Goal: Task Accomplishment & Management: Manage account settings

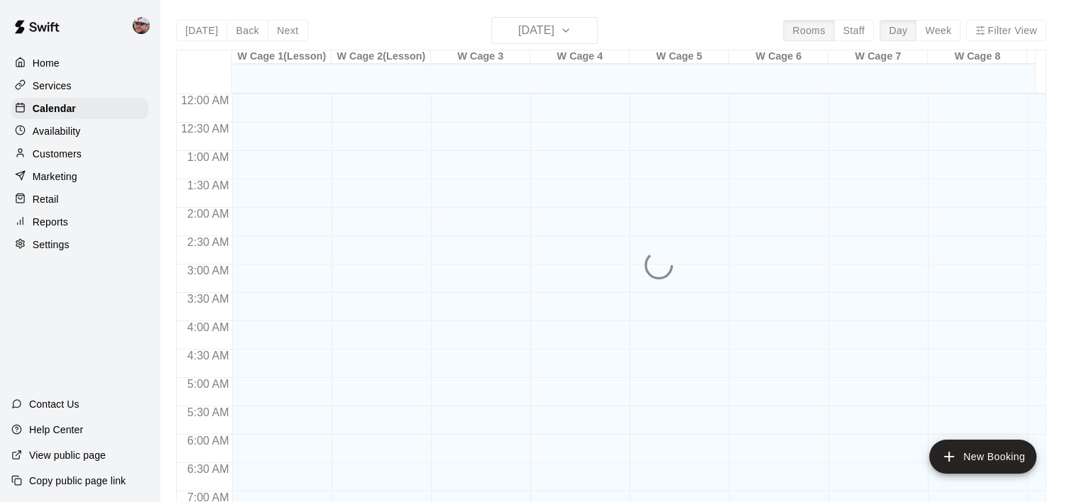
scroll to position [894, 0]
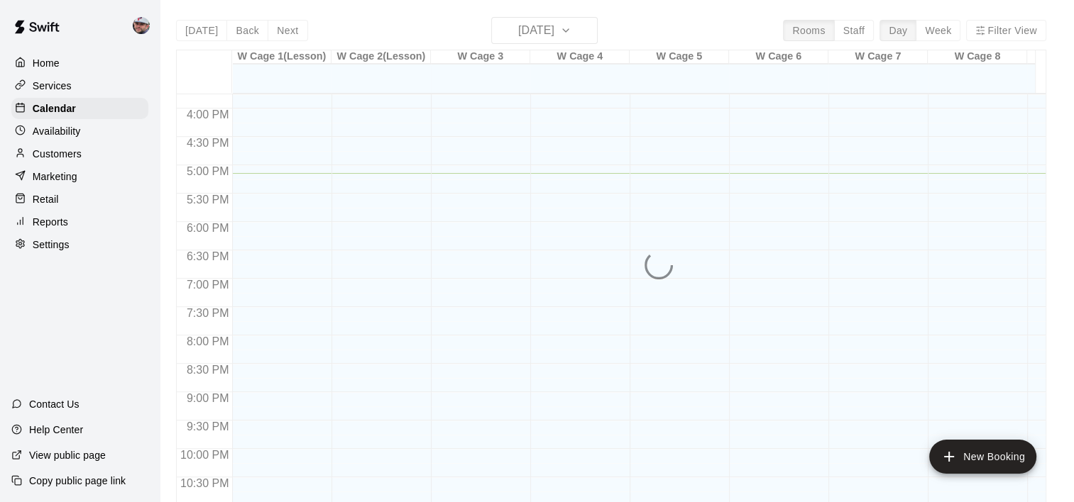
click at [60, 159] on p "Customers" at bounding box center [57, 154] width 49 height 14
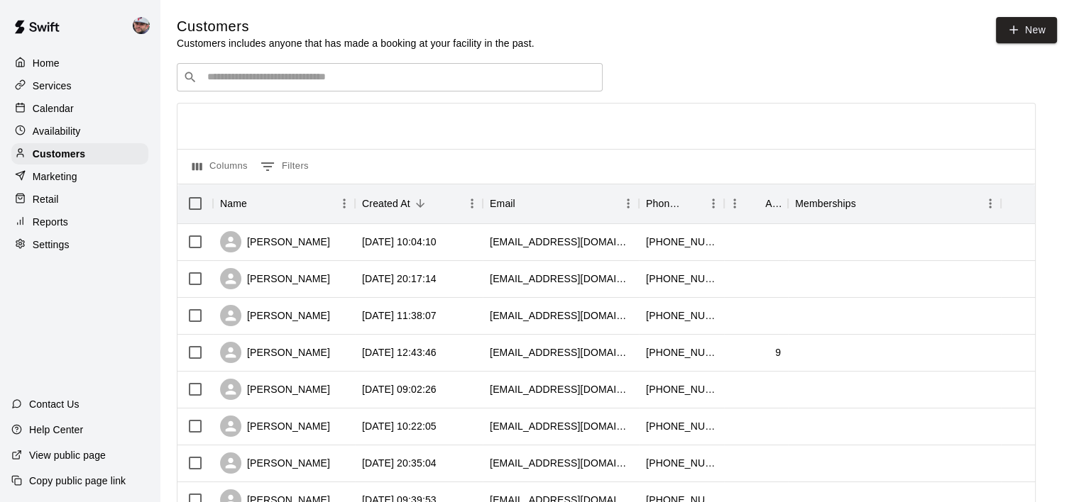
click at [310, 74] on input "Search customers by name or email" at bounding box center [399, 77] width 393 height 14
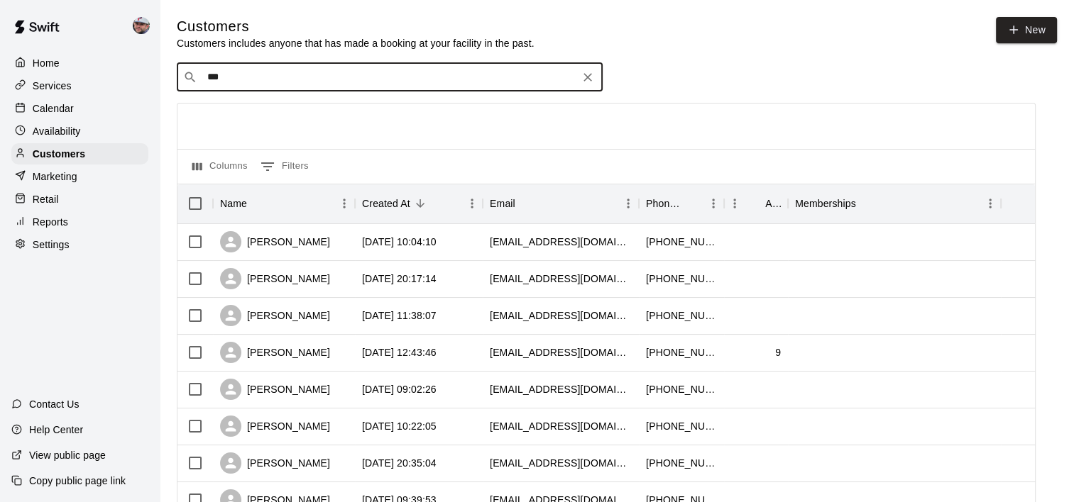
type input "****"
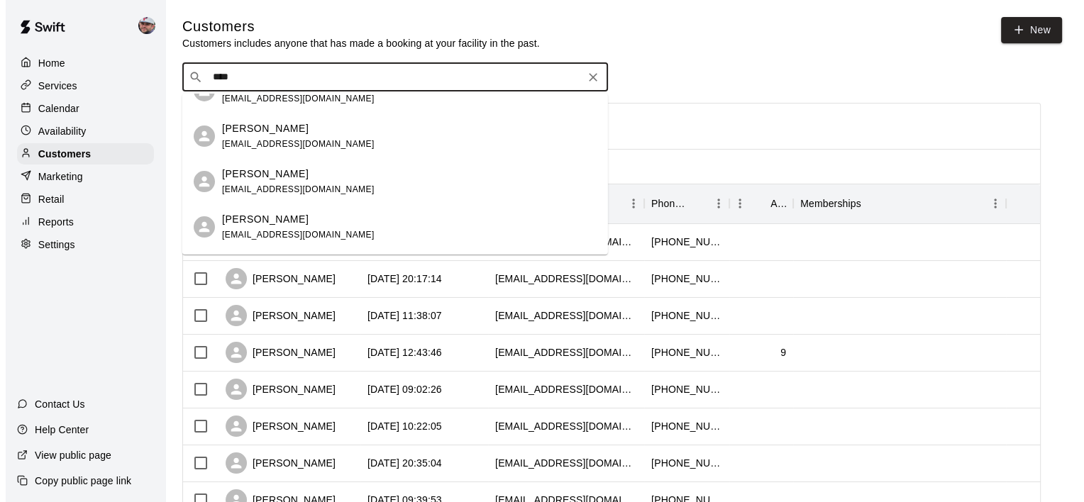
scroll to position [78, 0]
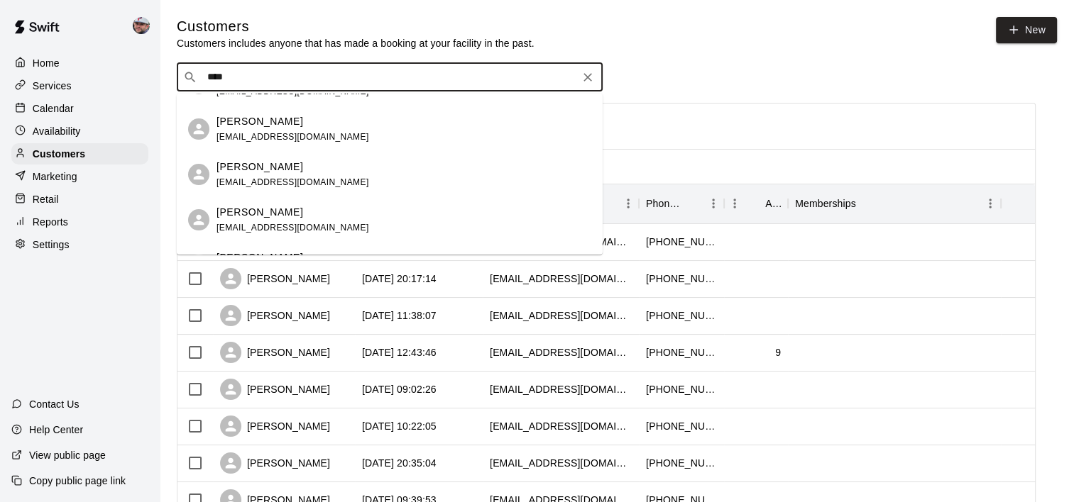
click at [292, 177] on span "[EMAIL_ADDRESS][DOMAIN_NAME]" at bounding box center [292, 182] width 153 height 10
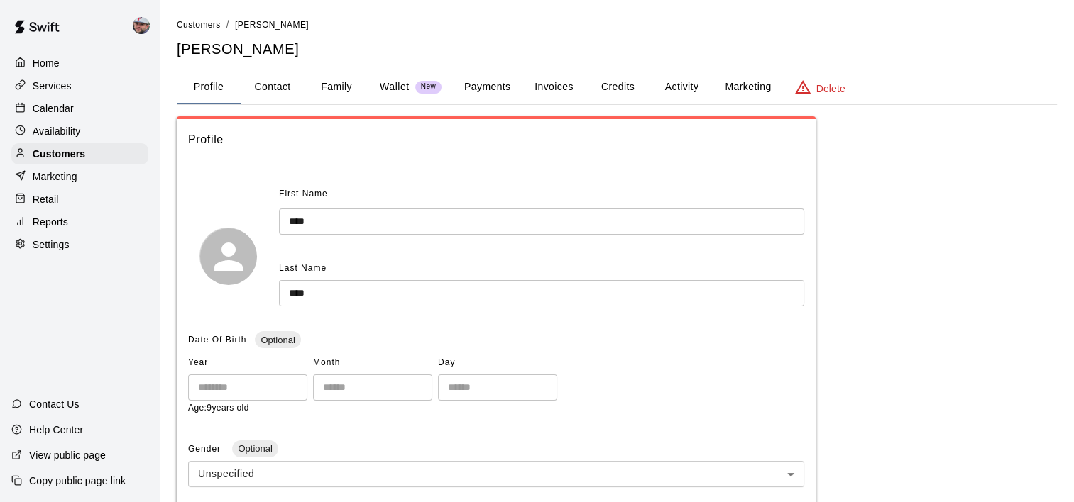
click at [678, 97] on button "Activity" at bounding box center [681, 87] width 64 height 34
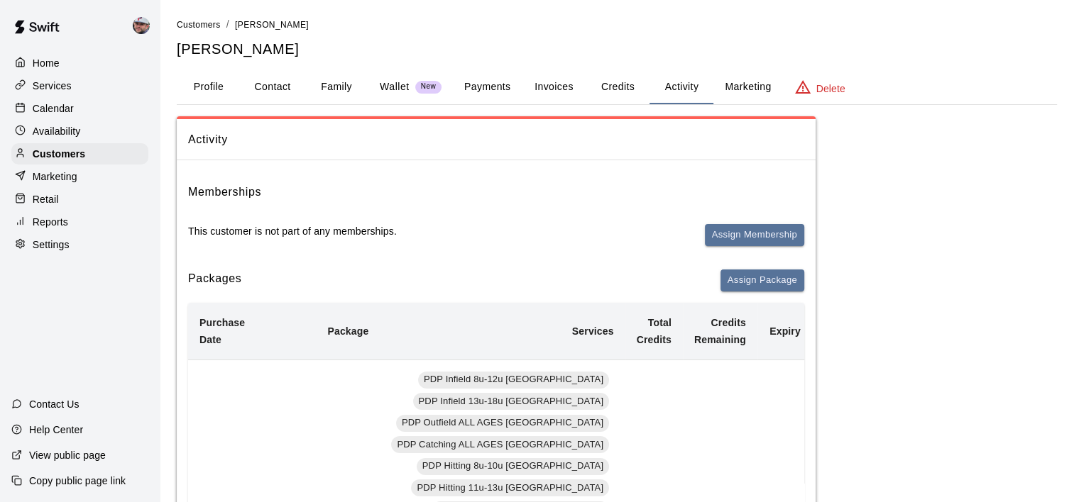
click at [549, 84] on button "Invoices" at bounding box center [554, 87] width 64 height 34
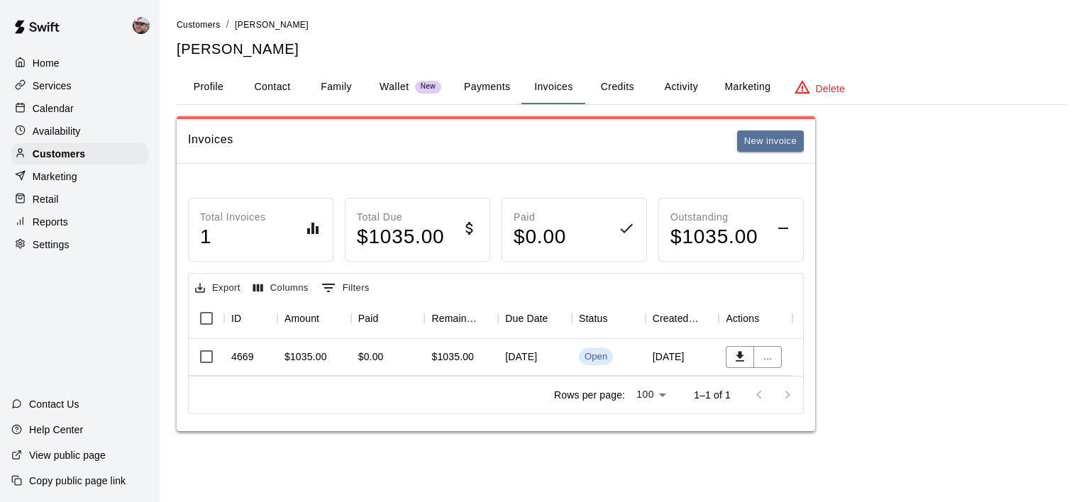
click at [423, 363] on div "$0.00" at bounding box center [388, 357] width 74 height 37
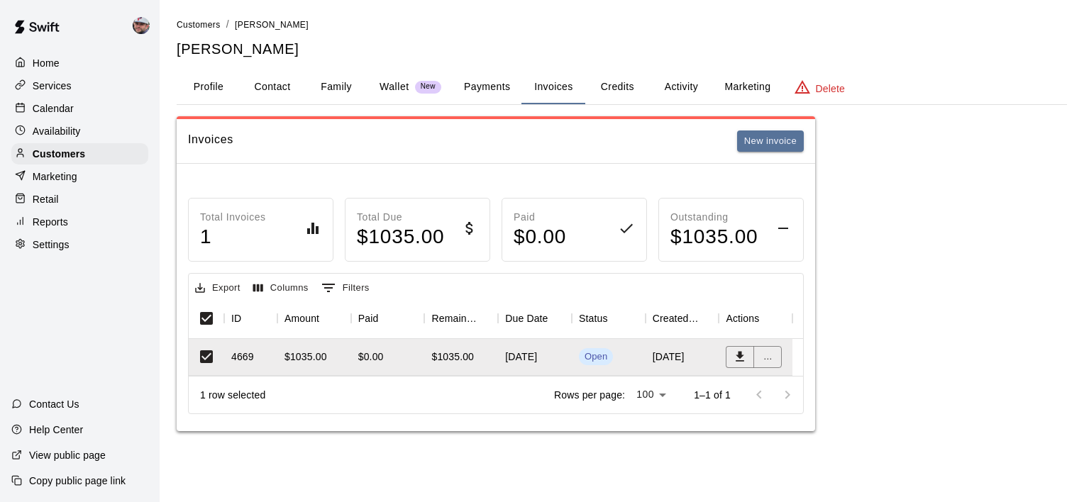
click at [500, 89] on button "Payments" at bounding box center [487, 87] width 69 height 34
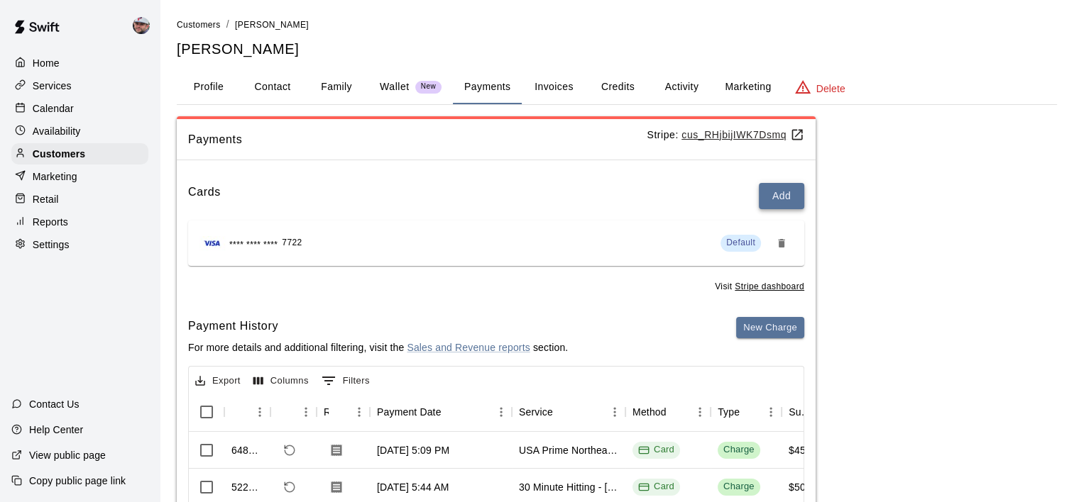
click at [787, 199] on button "Add" at bounding box center [781, 196] width 45 height 26
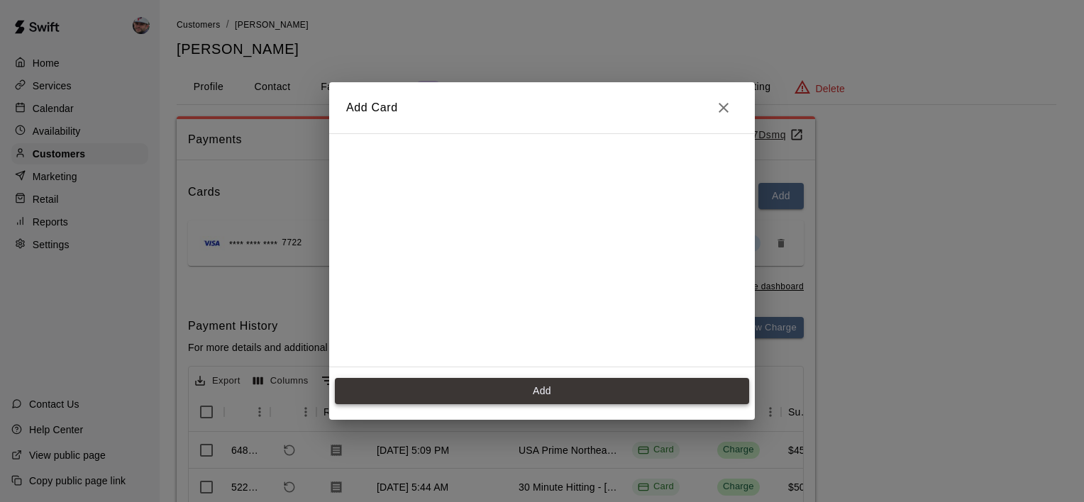
click at [549, 390] on button "Add" at bounding box center [542, 391] width 414 height 26
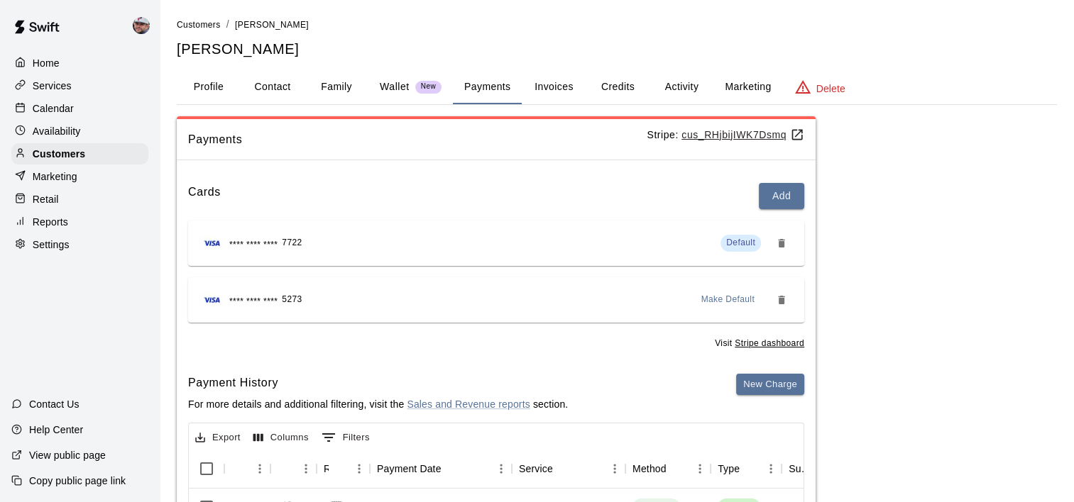
click at [671, 87] on button "Activity" at bounding box center [681, 87] width 64 height 34
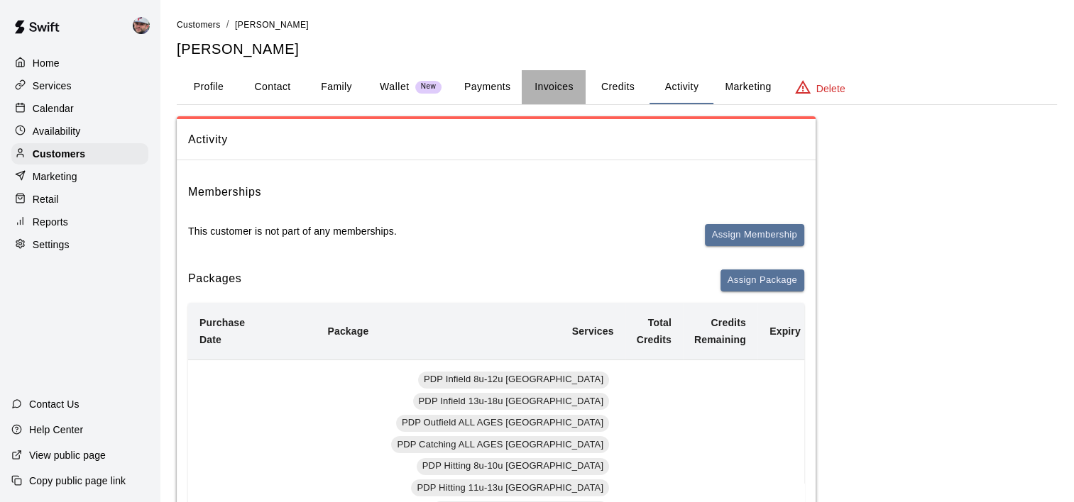
click at [559, 87] on button "Invoices" at bounding box center [554, 87] width 64 height 34
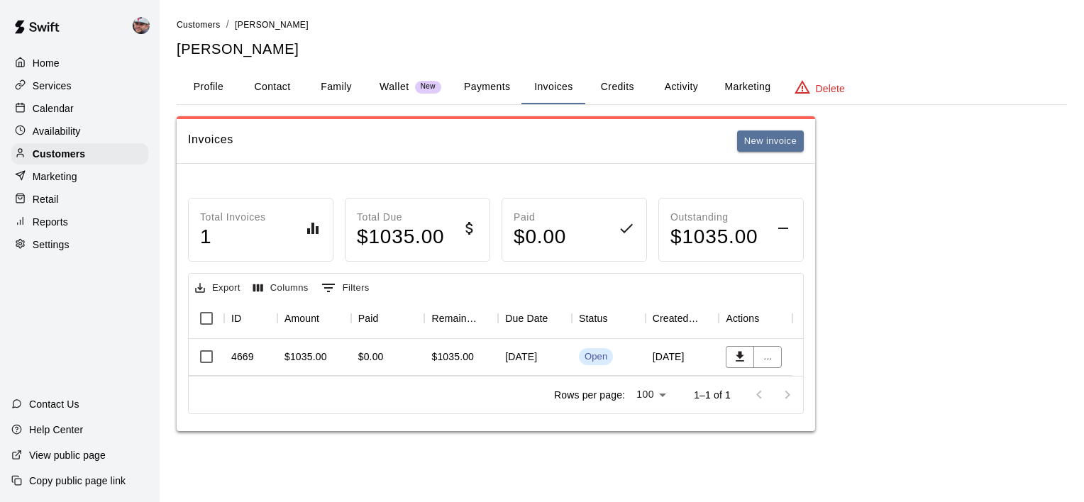
click at [460, 358] on div "$1035.00" at bounding box center [453, 357] width 43 height 14
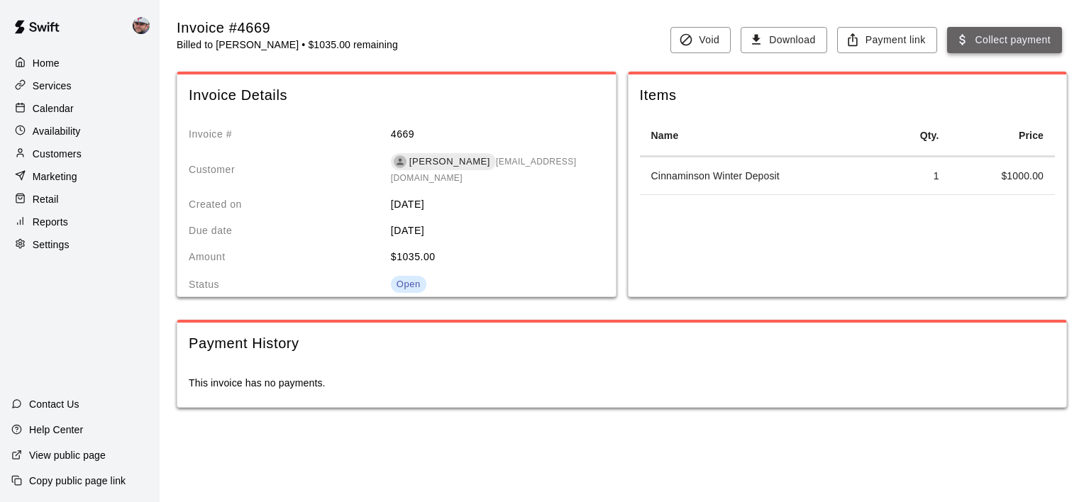
click at [1001, 43] on button "Collect payment" at bounding box center [1004, 40] width 115 height 26
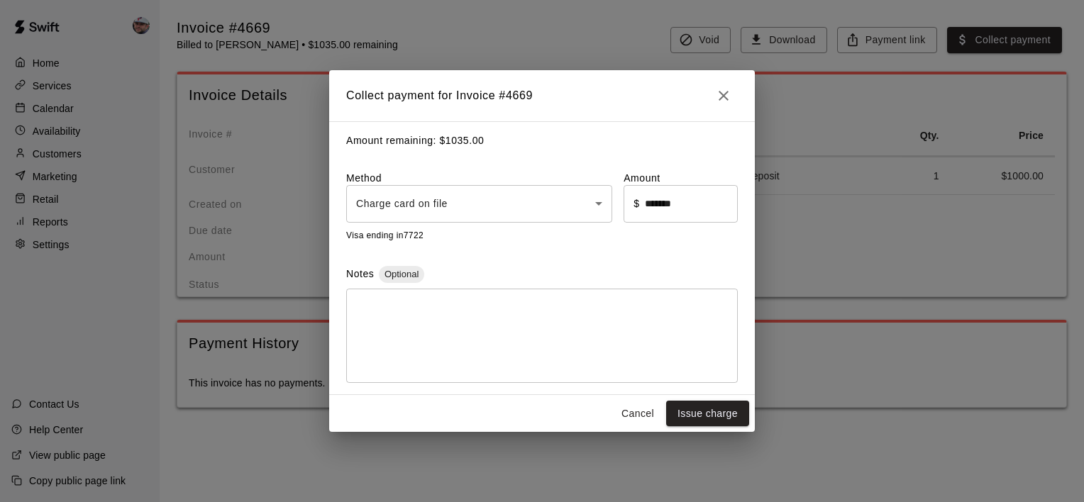
click at [631, 414] on button "Cancel" at bounding box center [637, 414] width 45 height 26
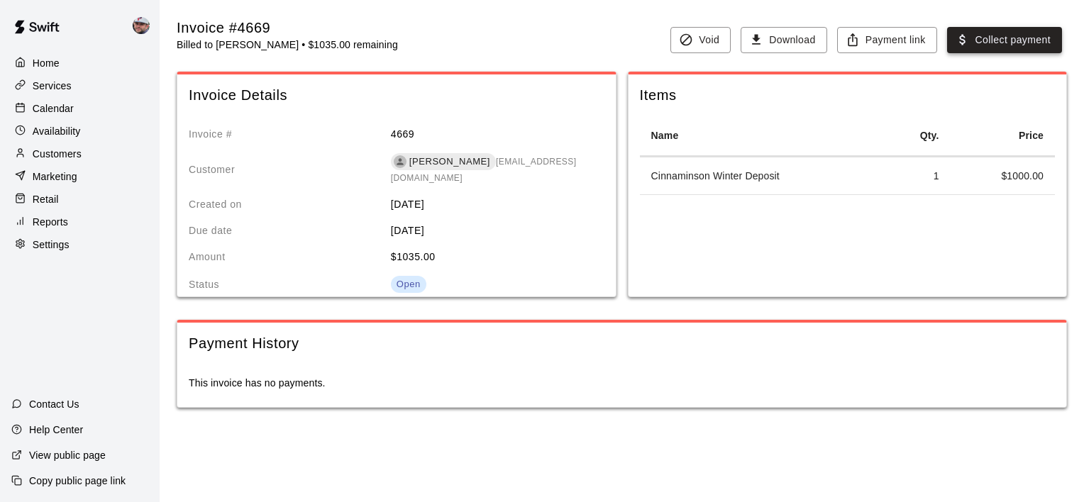
click at [996, 44] on button "Collect payment" at bounding box center [1004, 40] width 115 height 26
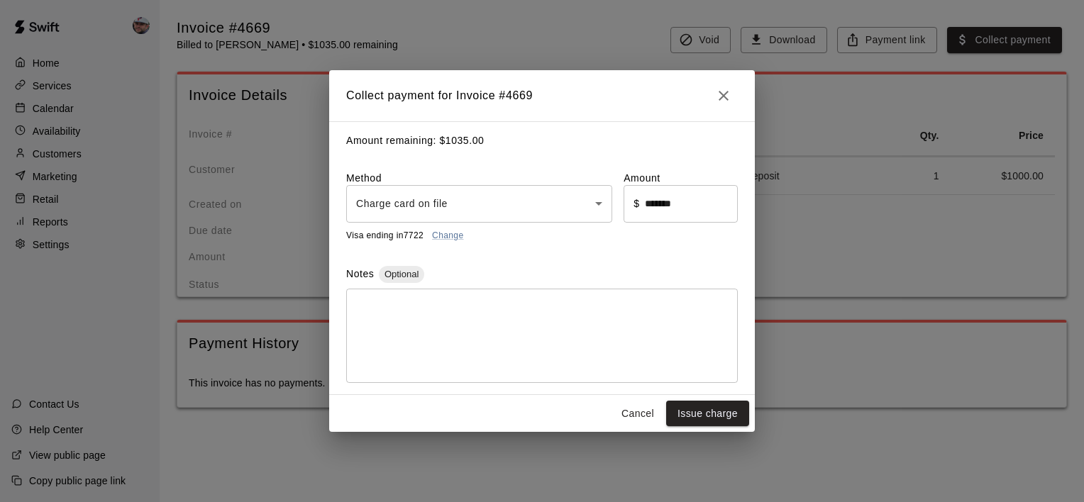
click at [488, 216] on body "Home Services Calendar Availability Customers Marketing Retail Reports Settings…" at bounding box center [542, 218] width 1084 height 436
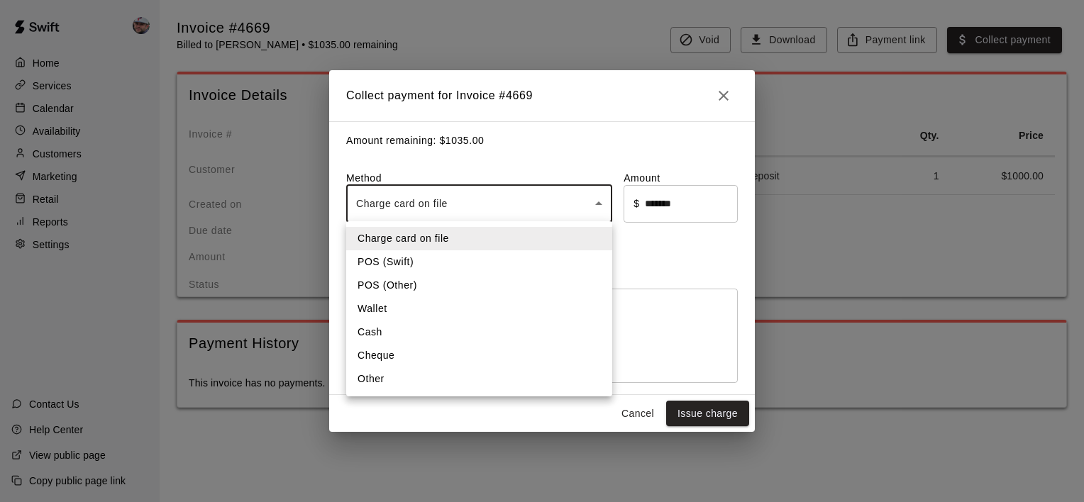
click at [698, 253] on div at bounding box center [542, 251] width 1084 height 502
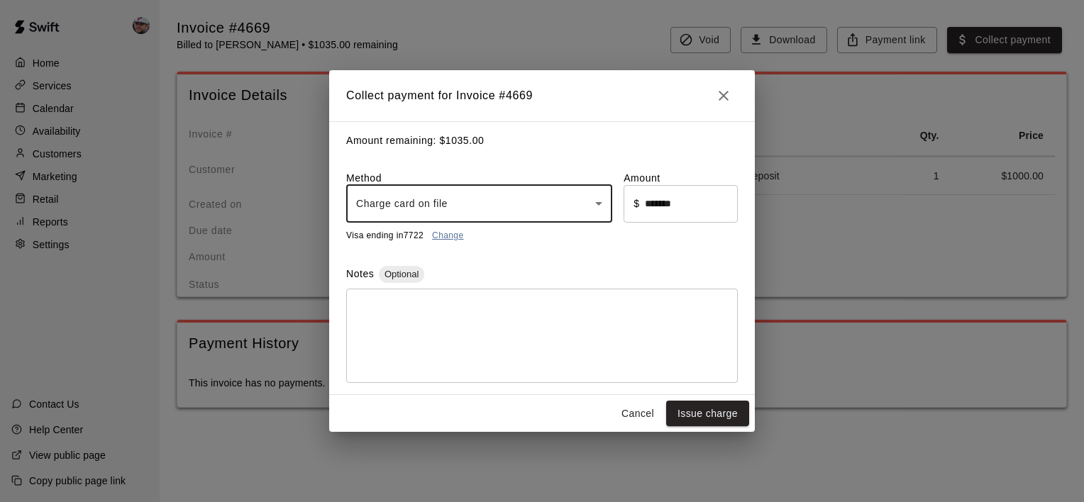
click at [439, 241] on link "Change" at bounding box center [447, 236] width 31 height 10
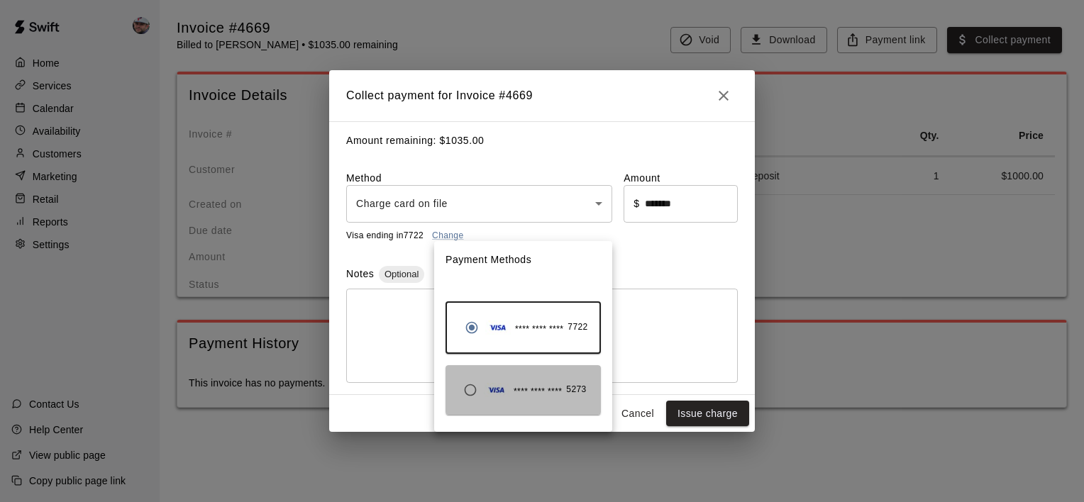
click at [520, 395] on span "**** **** ****" at bounding box center [538, 392] width 48 height 14
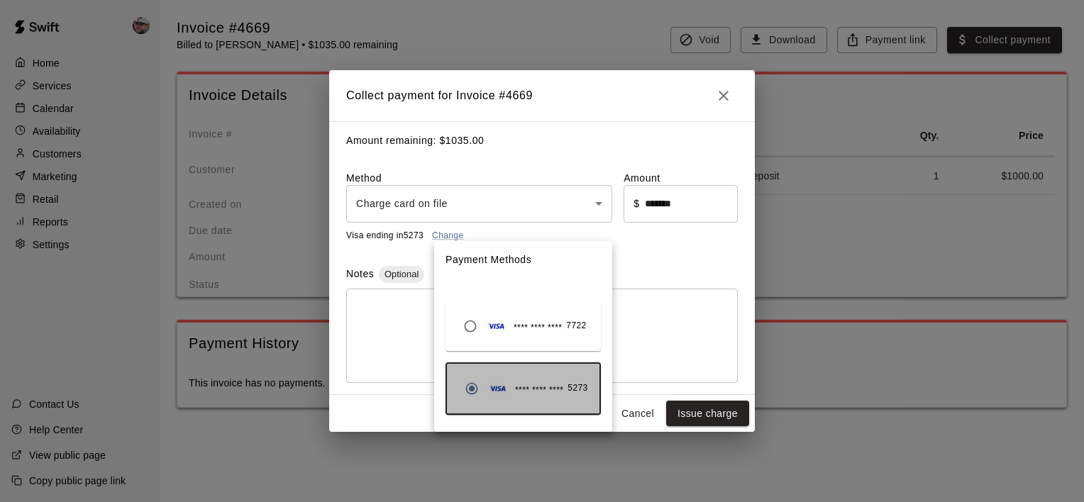
click at [538, 390] on span "**** **** ****" at bounding box center [539, 391] width 48 height 14
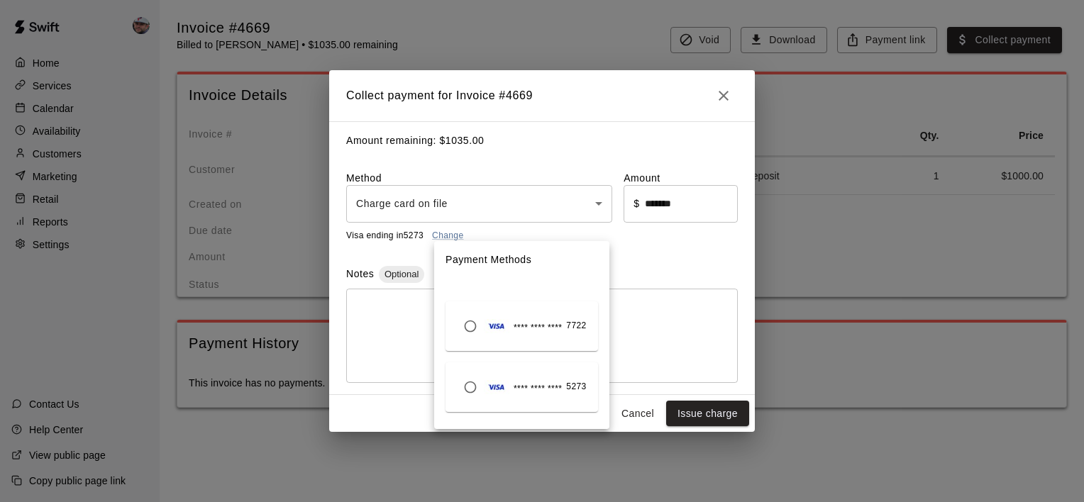
click at [485, 377] on div "**** **** **** 5273" at bounding box center [522, 387] width 130 height 27
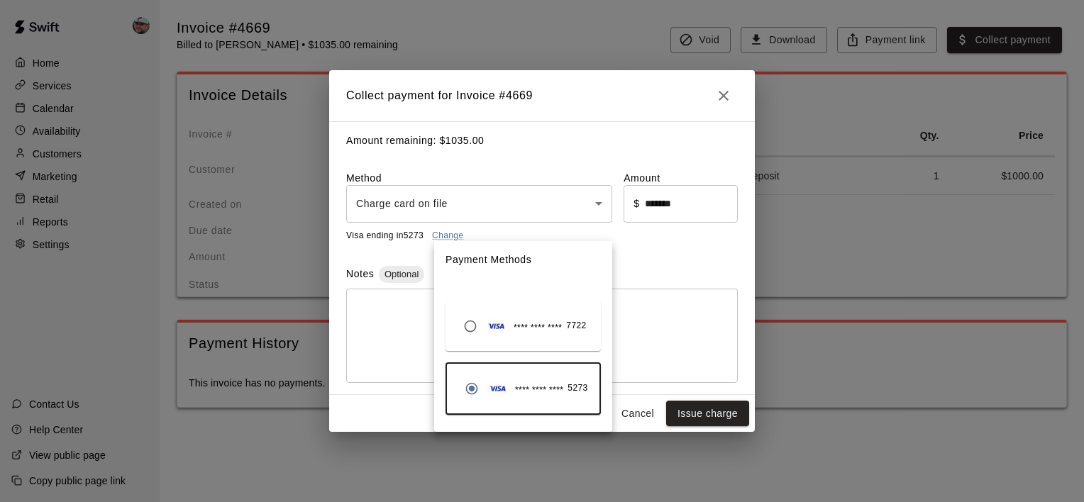
click at [691, 261] on div at bounding box center [542, 251] width 1084 height 502
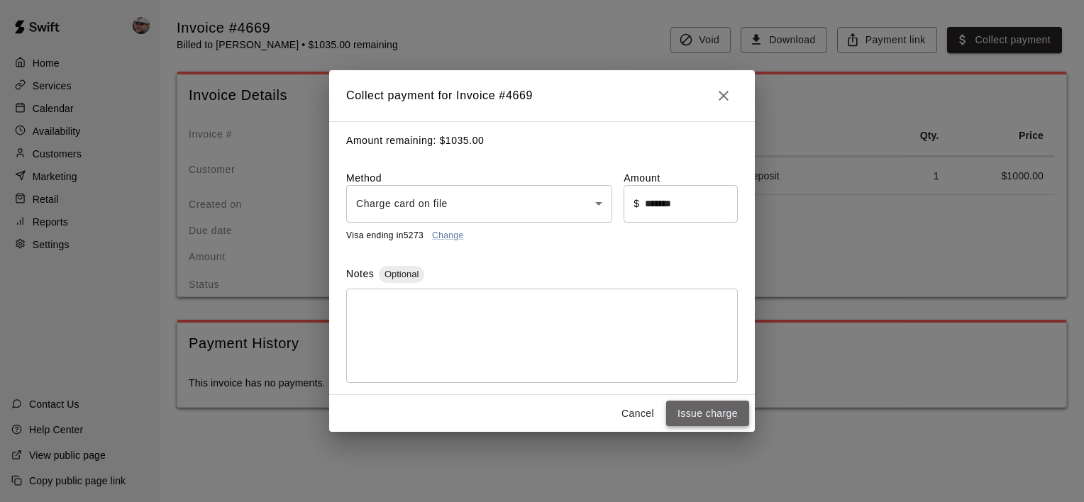
click at [693, 412] on button "Issue charge" at bounding box center [707, 414] width 83 height 26
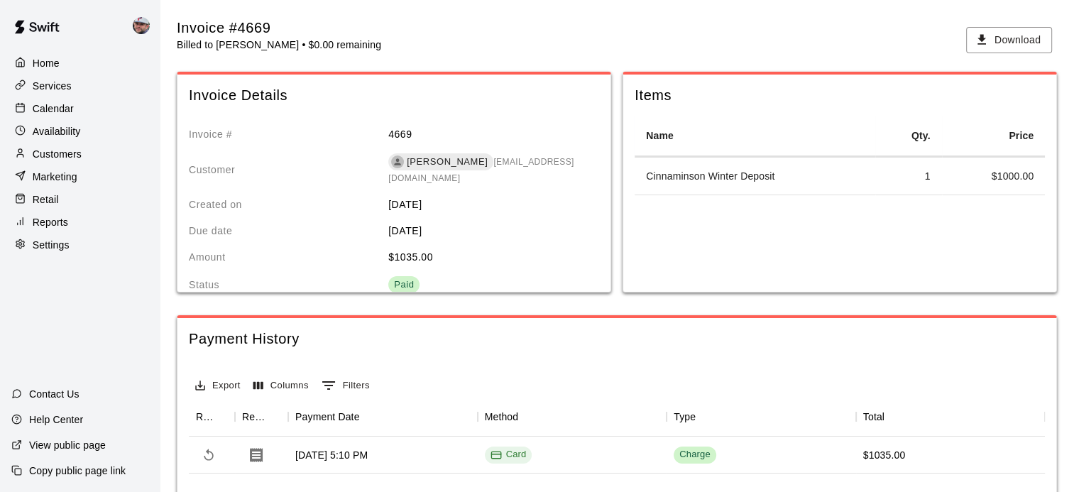
click at [78, 160] on p "Customers" at bounding box center [57, 154] width 49 height 14
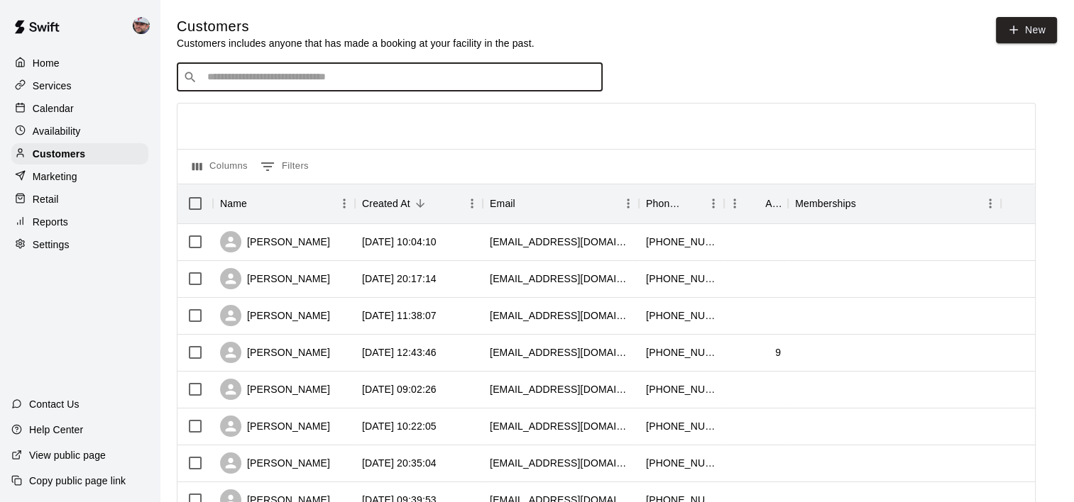
click at [311, 82] on input "Search customers by name or email" at bounding box center [399, 77] width 393 height 14
type input "****"
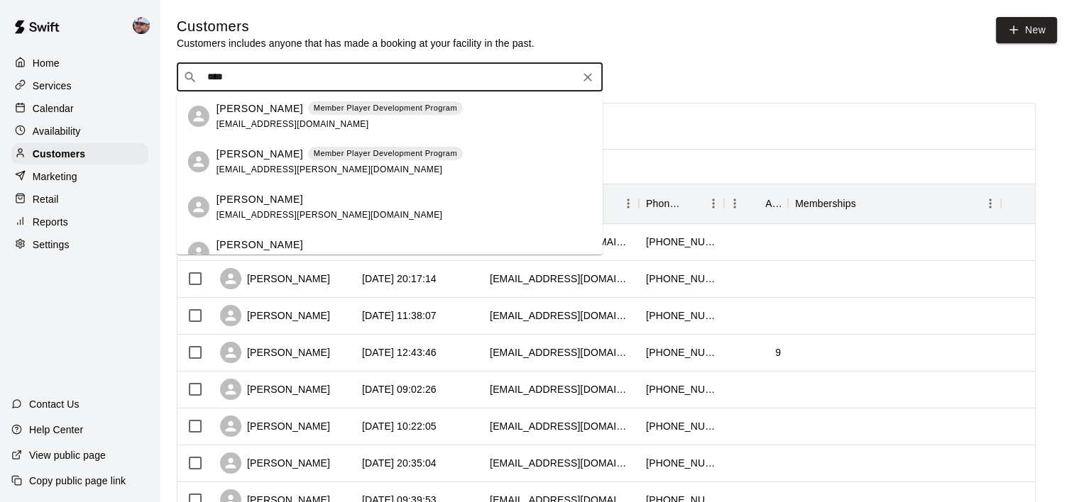
click at [290, 118] on div "Mathew Bergamesco Member Player Development Program bergamesco@yahoo.com" at bounding box center [339, 116] width 246 height 31
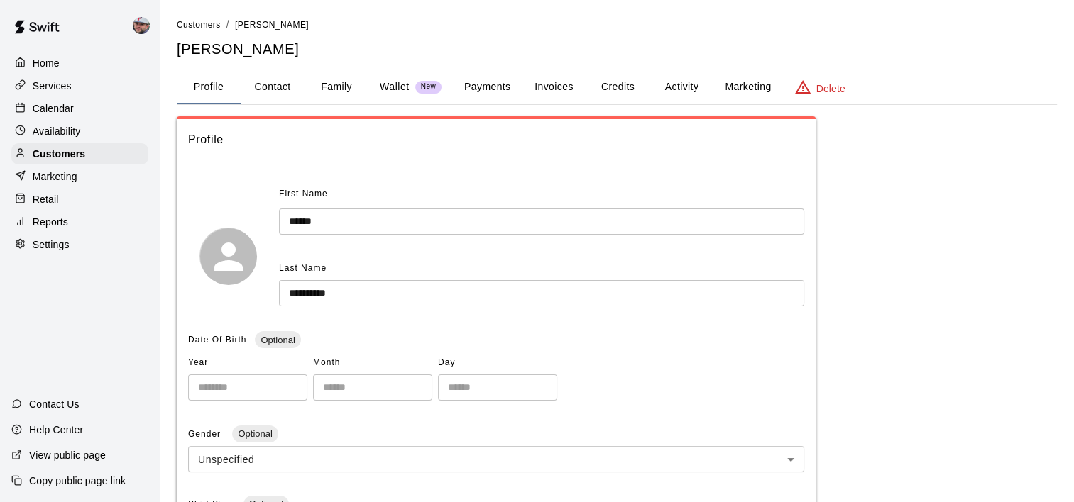
click at [500, 82] on button "Payments" at bounding box center [487, 87] width 69 height 34
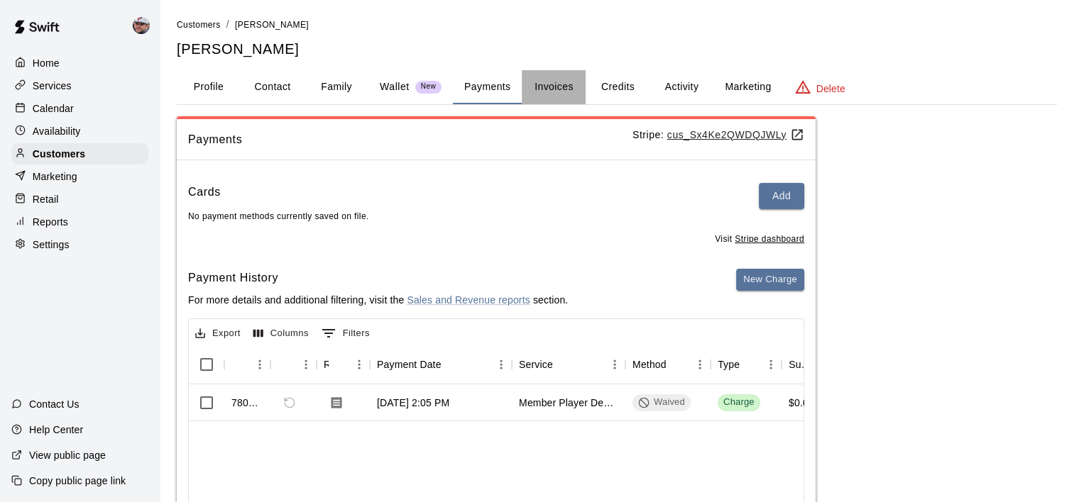
click at [567, 87] on button "Invoices" at bounding box center [554, 87] width 64 height 34
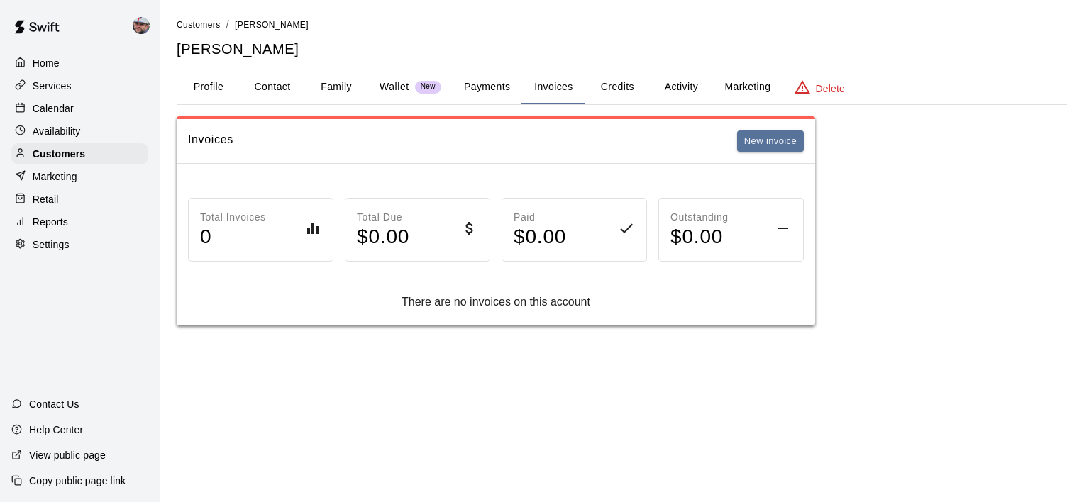
click at [636, 92] on button "Credits" at bounding box center [618, 87] width 64 height 34
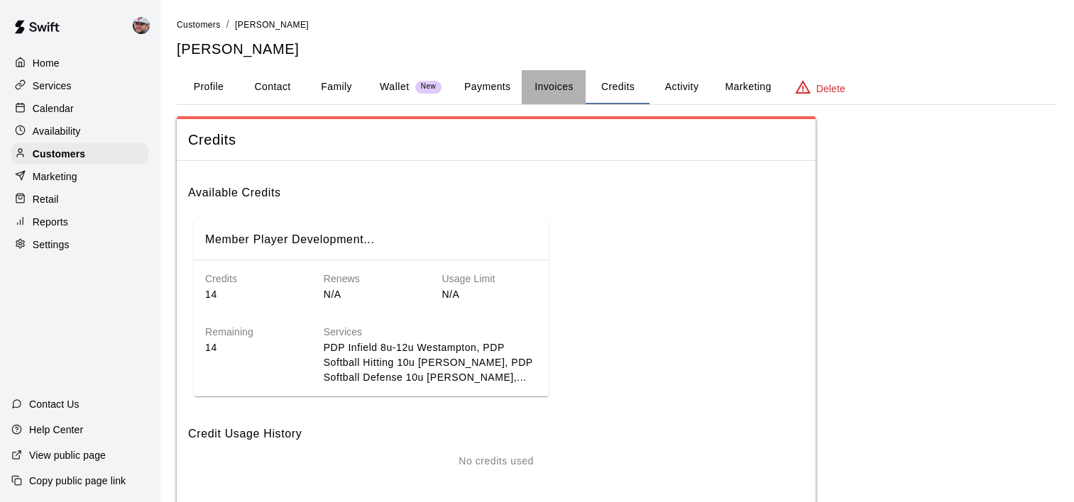
click at [567, 90] on button "Invoices" at bounding box center [554, 87] width 64 height 34
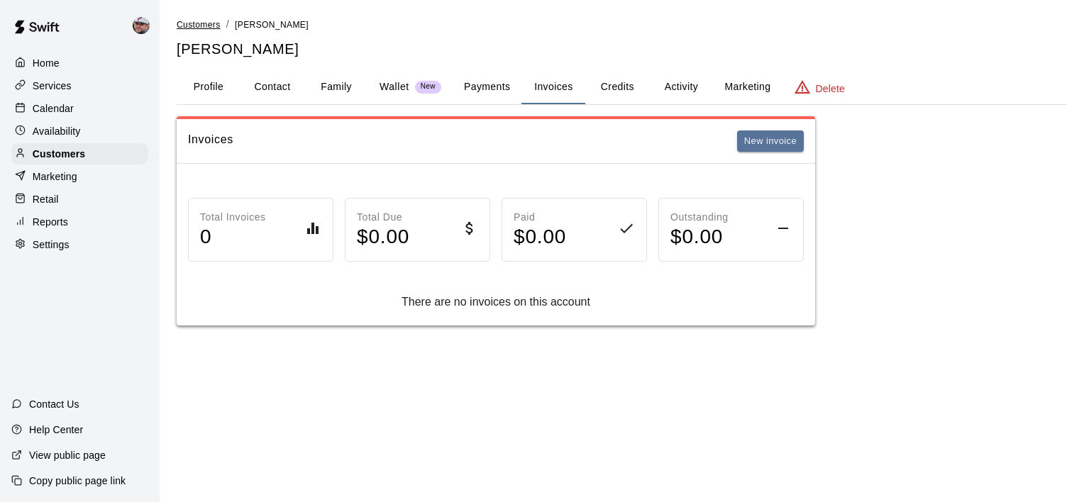
click at [202, 28] on span "Customers" at bounding box center [199, 25] width 44 height 10
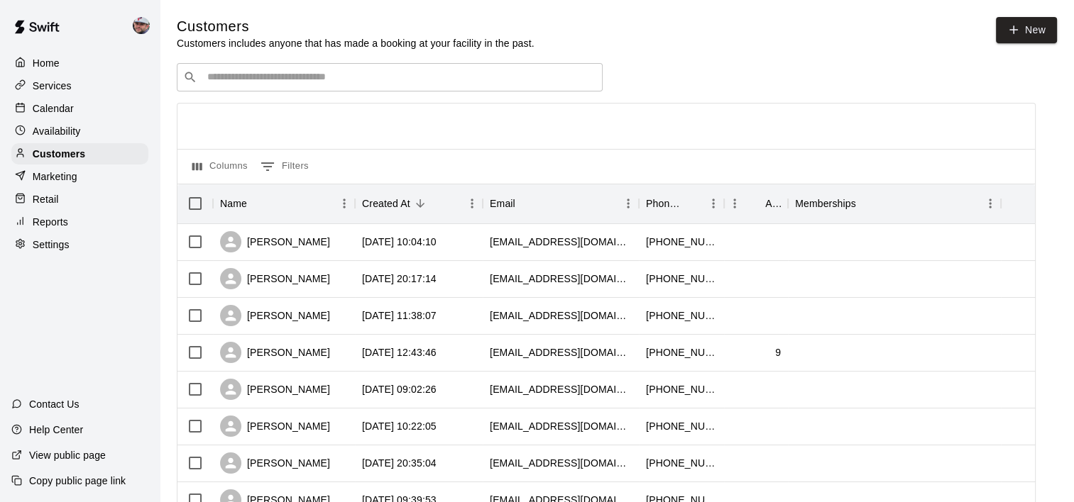
click at [310, 88] on div "​ ​" at bounding box center [390, 77] width 426 height 28
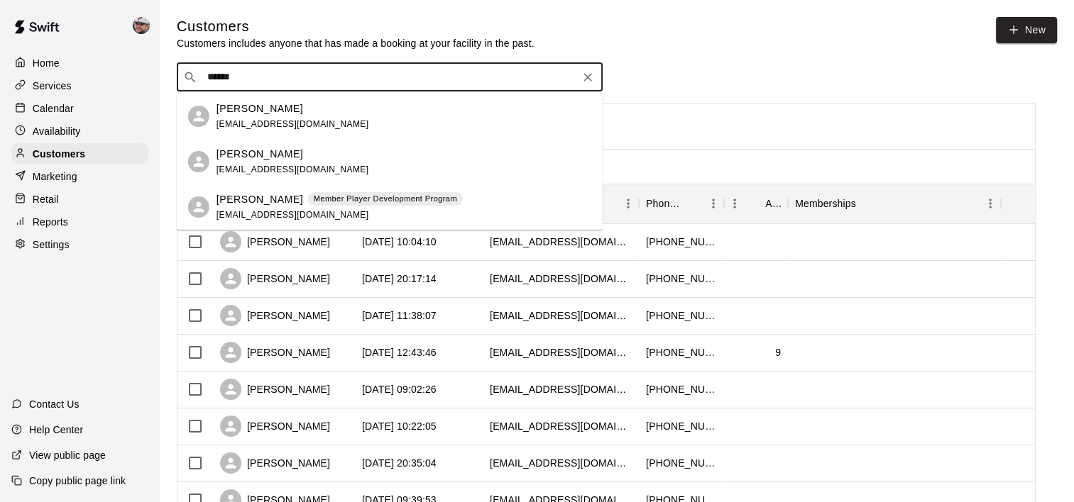
type input "*******"
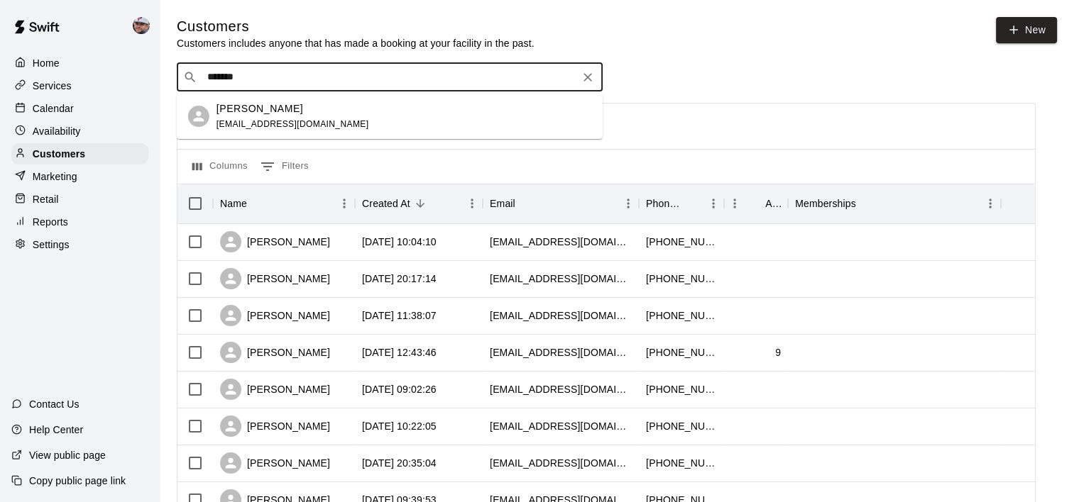
click at [282, 116] on div "Greg Bergamesco bergamesco@gmail.com" at bounding box center [292, 116] width 153 height 31
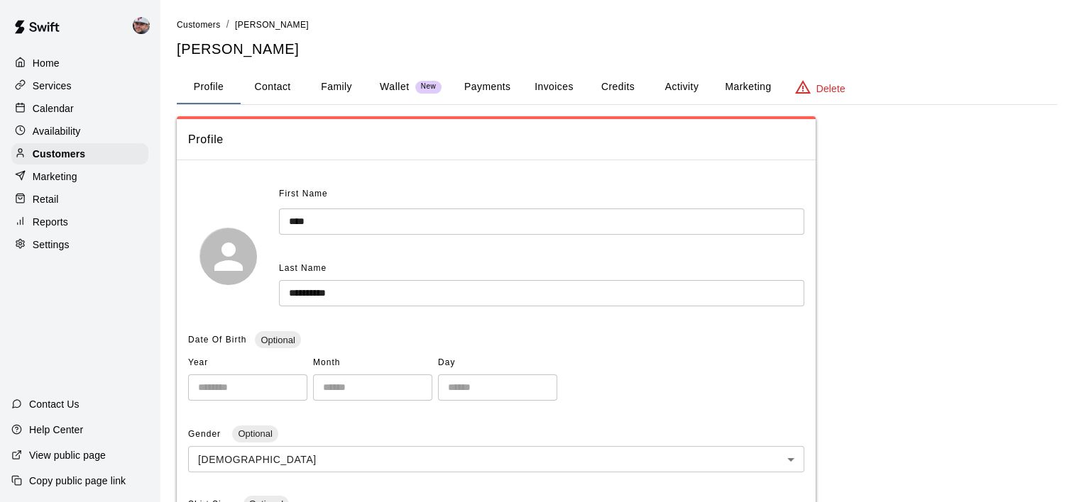
click at [517, 89] on button "Payments" at bounding box center [487, 87] width 69 height 34
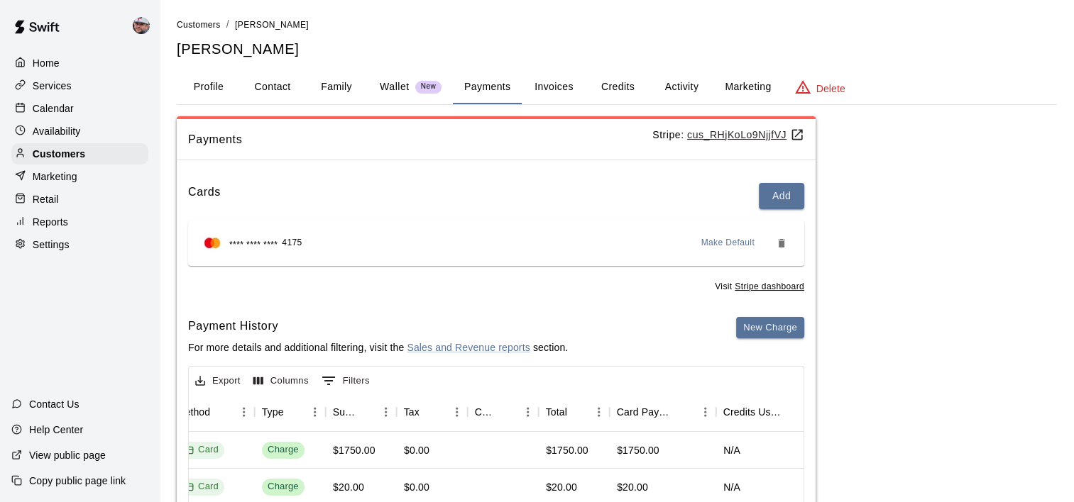
click at [557, 84] on button "Invoices" at bounding box center [554, 87] width 64 height 34
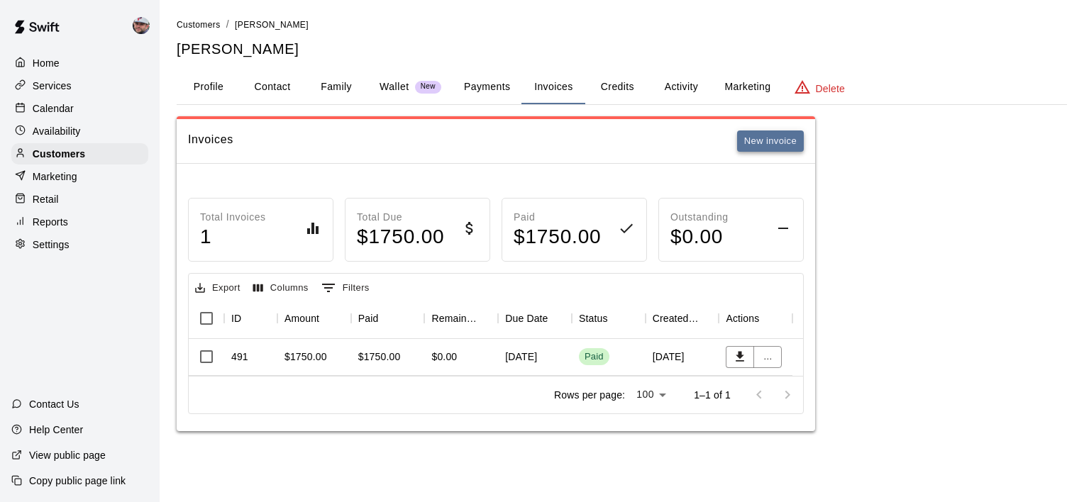
click at [752, 143] on button "New invoice" at bounding box center [770, 142] width 67 height 22
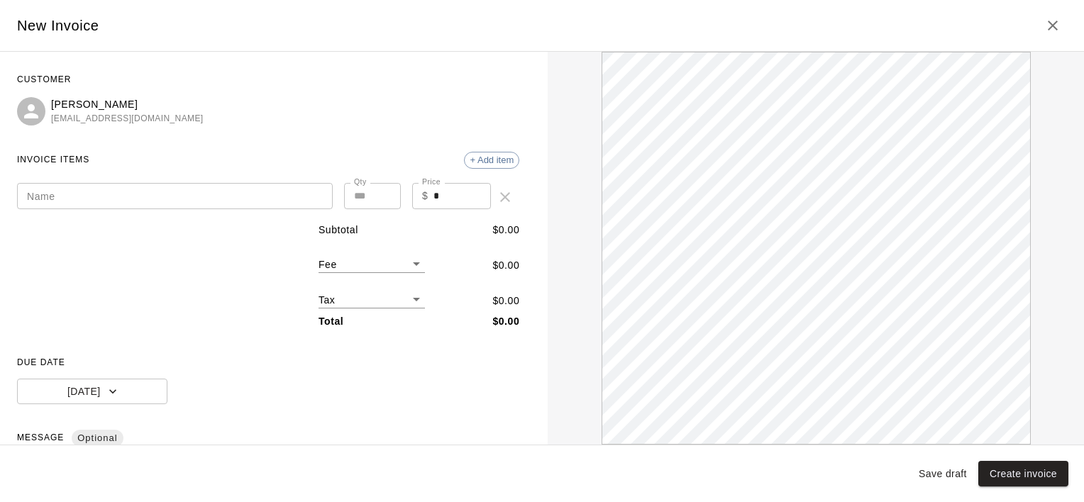
click at [151, 180] on div "Name Name Qty * Qty Price $ * Price" at bounding box center [268, 192] width 502 height 40
click at [128, 193] on input "Name" at bounding box center [175, 196] width 316 height 26
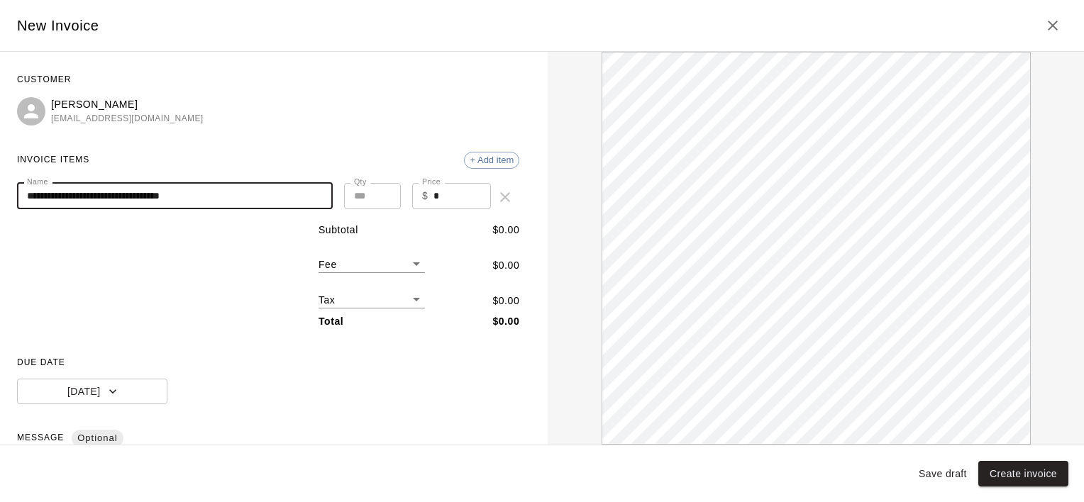
type input "**********"
click at [448, 199] on input "*" at bounding box center [462, 196] width 57 height 26
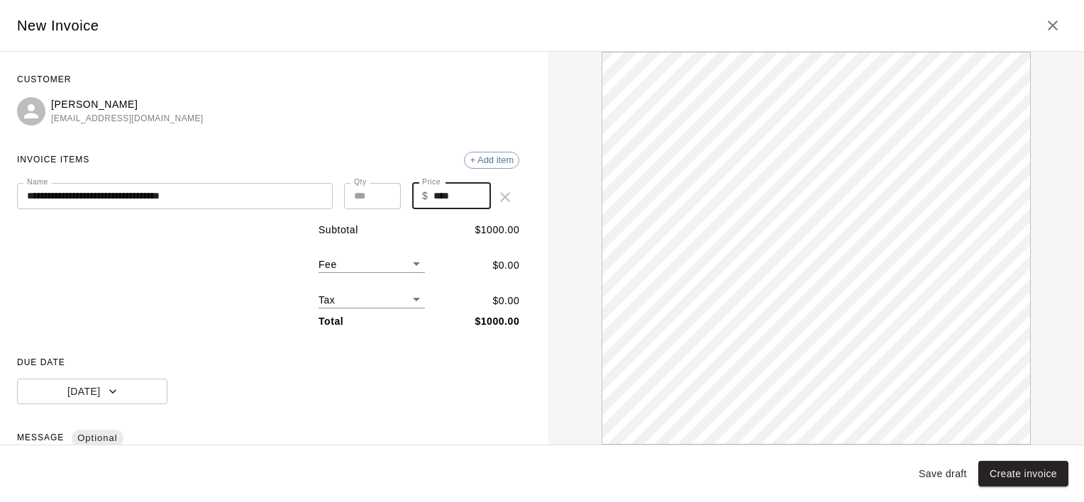
type input "****"
click at [392, 258] on body "**********" at bounding box center [542, 230] width 1084 height 460
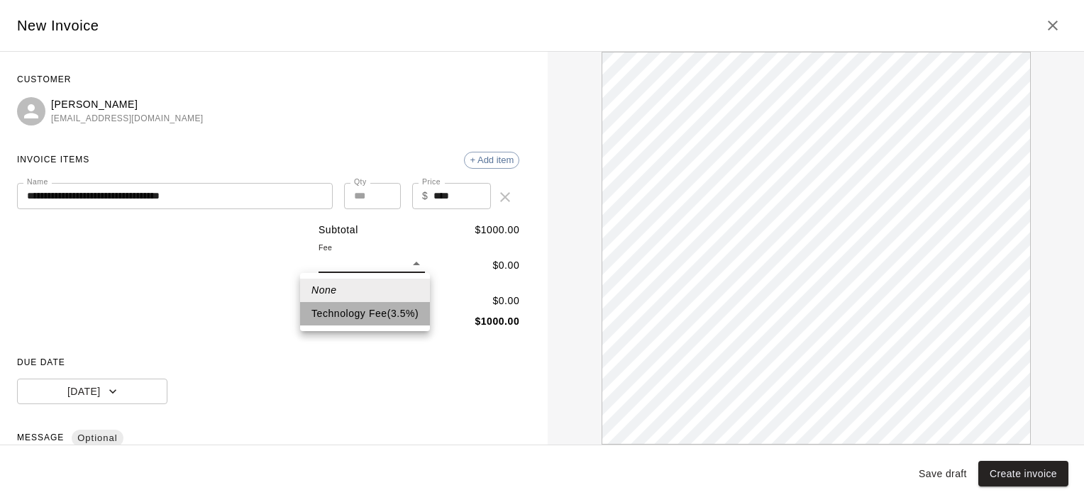
click at [363, 310] on li "Technology Fee ( 3.5 % )" at bounding box center [365, 313] width 130 height 23
type input "*"
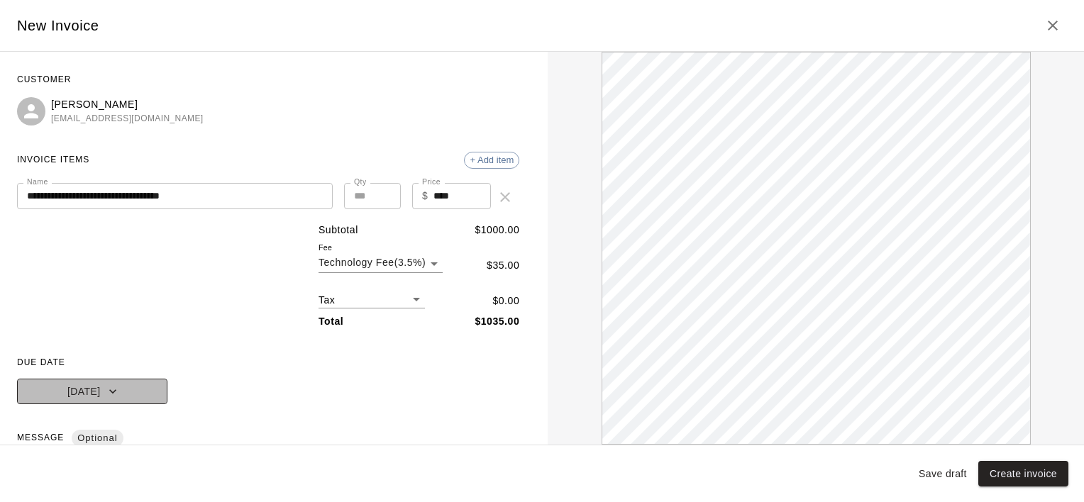
click at [100, 385] on button "[DATE]" at bounding box center [92, 392] width 150 height 26
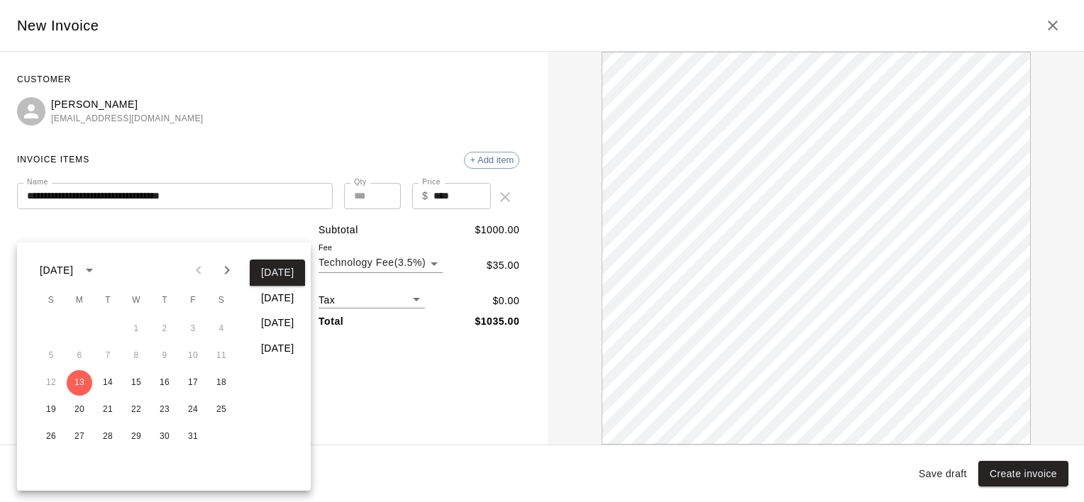
click at [278, 318] on button "In 14 days" at bounding box center [277, 323] width 55 height 26
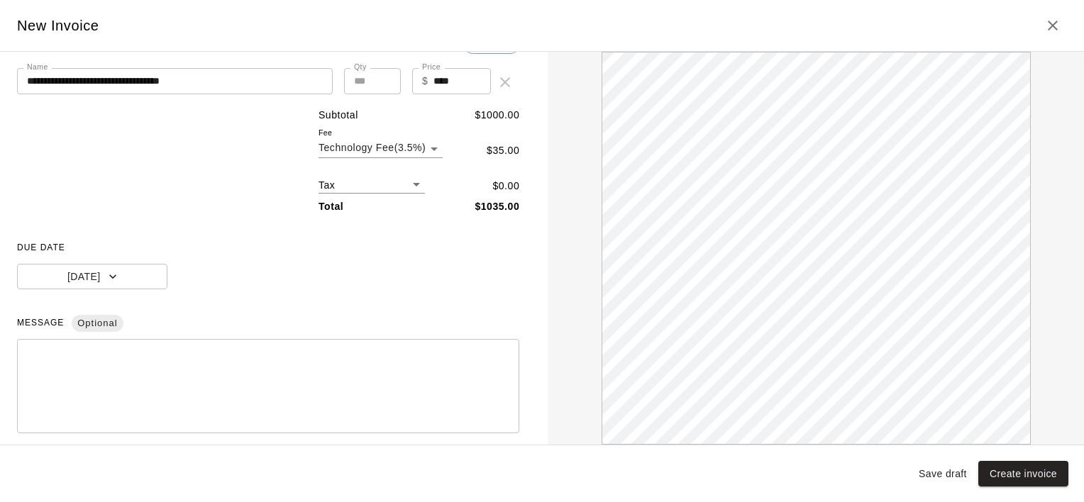
scroll to position [116, 0]
click at [258, 366] on textarea at bounding box center [268, 385] width 483 height 71
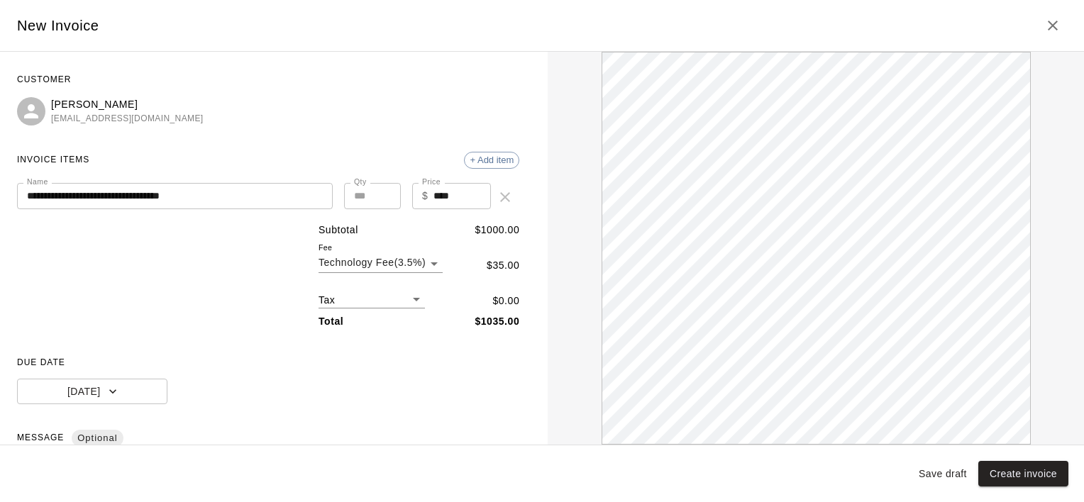
scroll to position [197, 0]
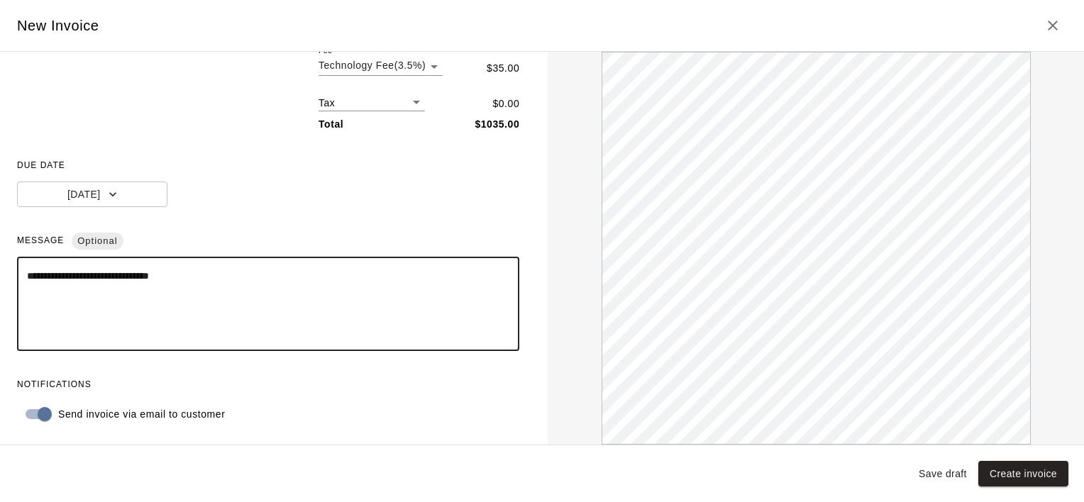
click at [224, 316] on textarea "**********" at bounding box center [263, 304] width 472 height 71
type textarea "**********"
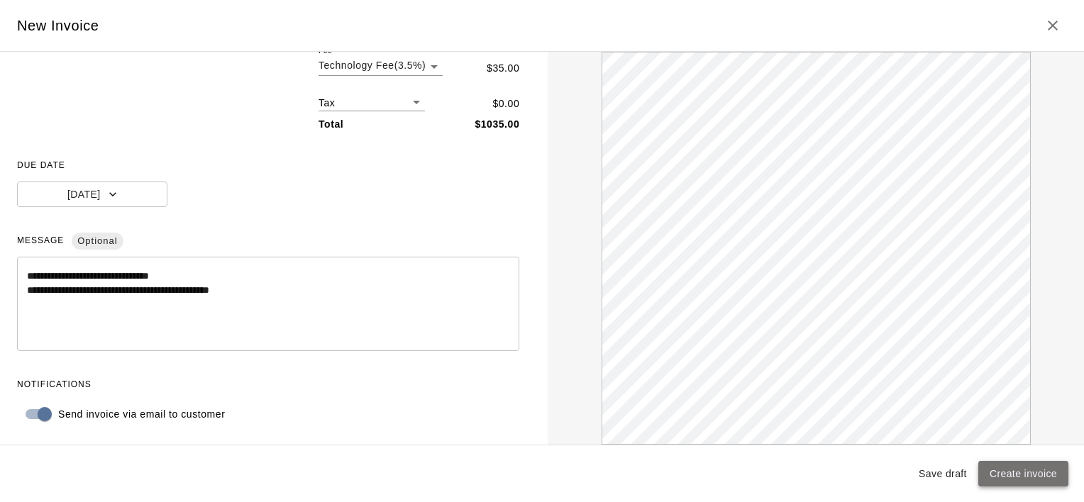
click at [996, 476] on button "Create invoice" at bounding box center [1024, 474] width 90 height 26
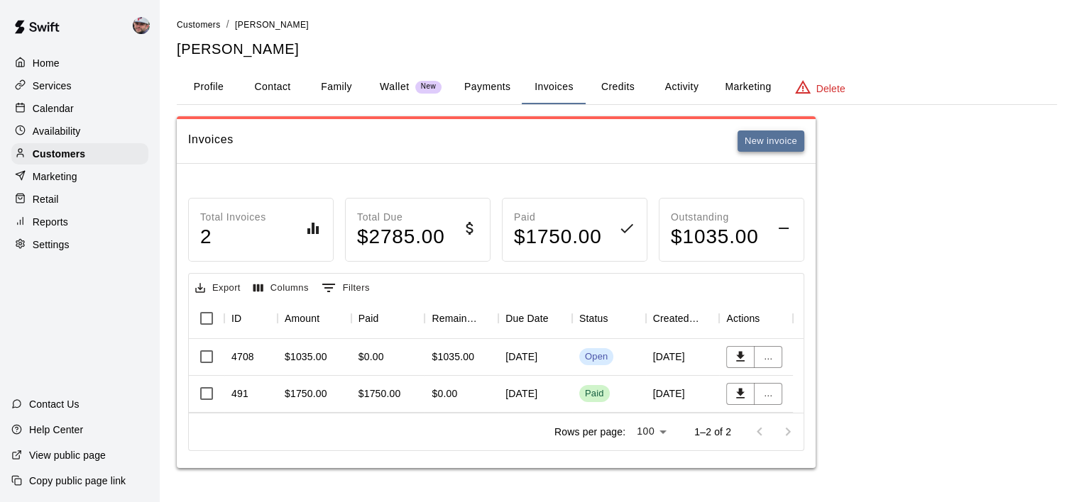
click at [764, 141] on button "New invoice" at bounding box center [770, 142] width 67 height 22
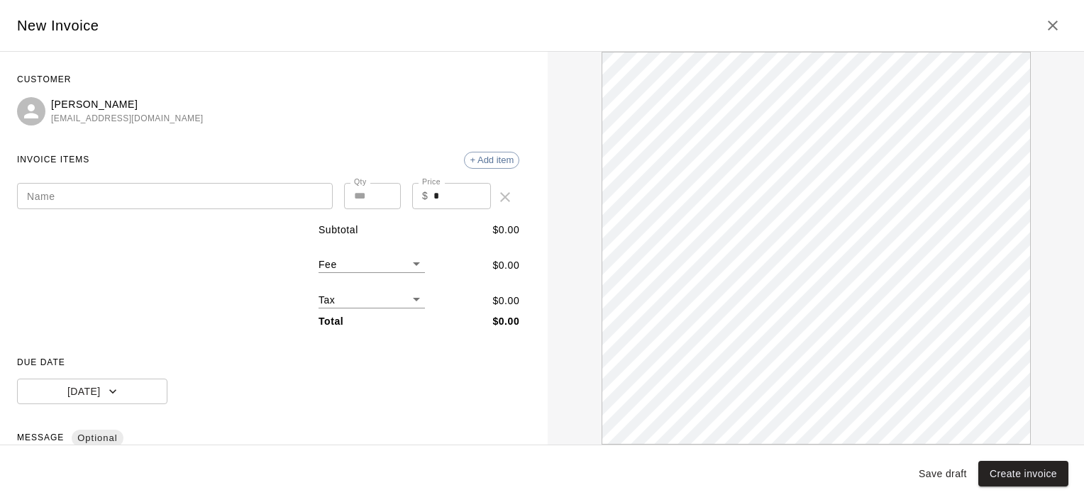
click at [215, 194] on input "Name" at bounding box center [175, 196] width 316 height 26
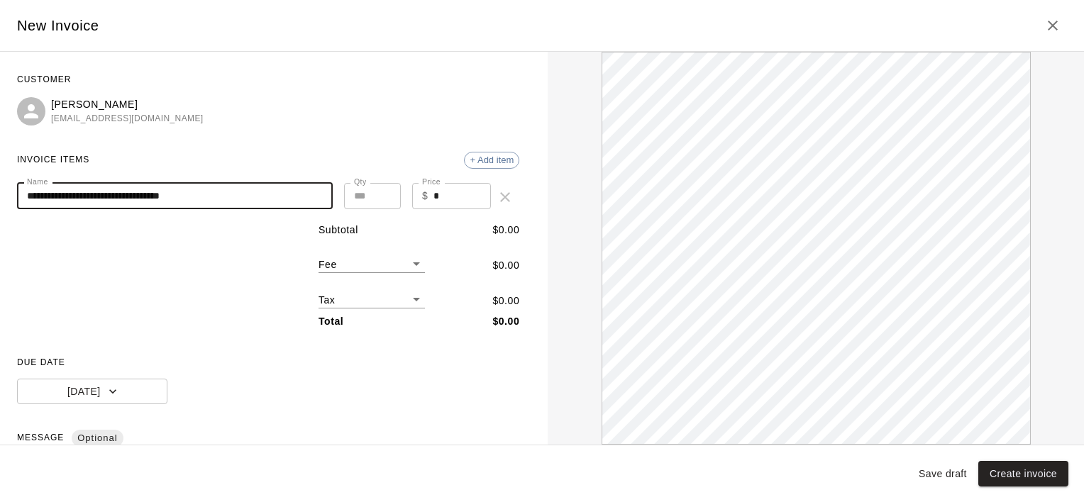
type input "**********"
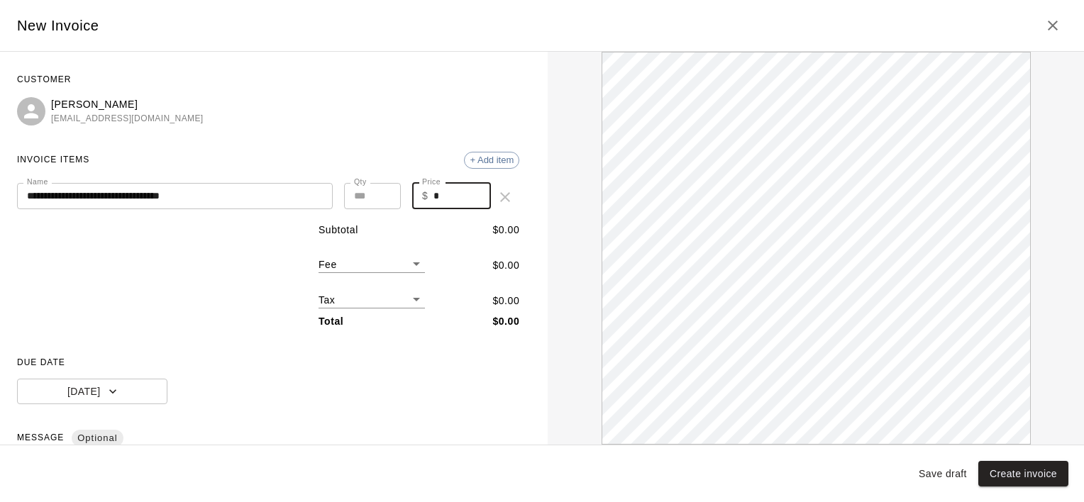
click at [447, 196] on input "*" at bounding box center [462, 196] width 57 height 26
type input "****"
click at [393, 270] on body "**********" at bounding box center [542, 248] width 1084 height 497
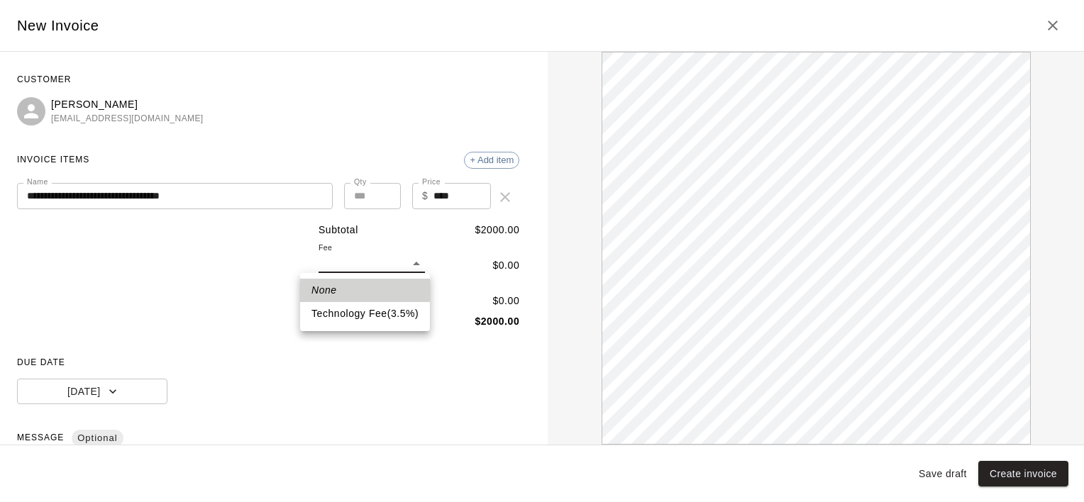
click at [346, 312] on li "Technology Fee ( 3.5 % )" at bounding box center [365, 313] width 130 height 23
type input "*"
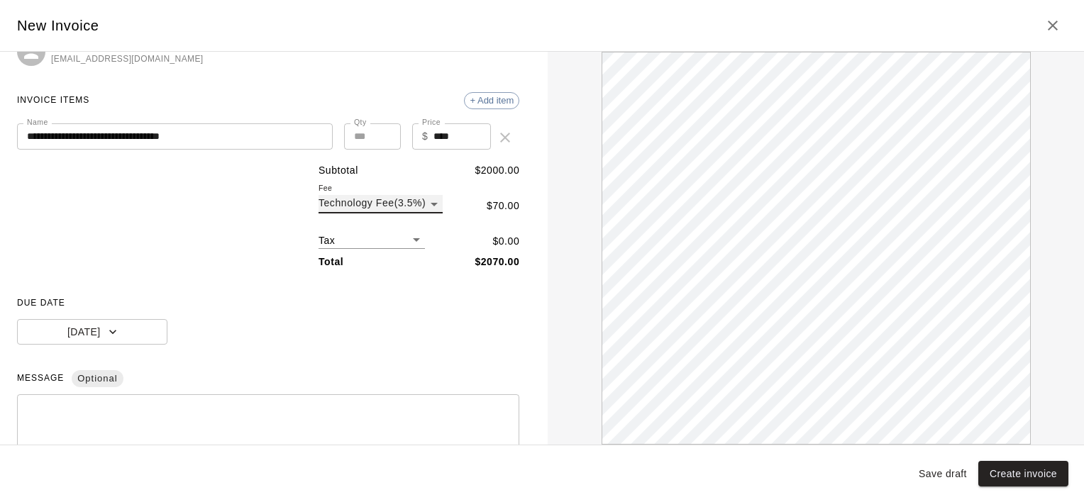
scroll to position [67, 0]
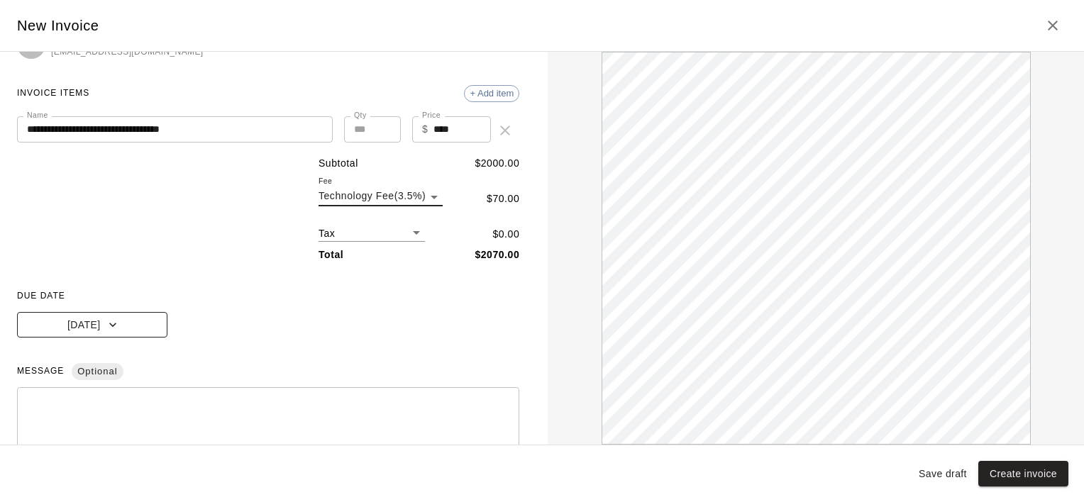
click at [106, 322] on icon "button" at bounding box center [113, 325] width 14 height 14
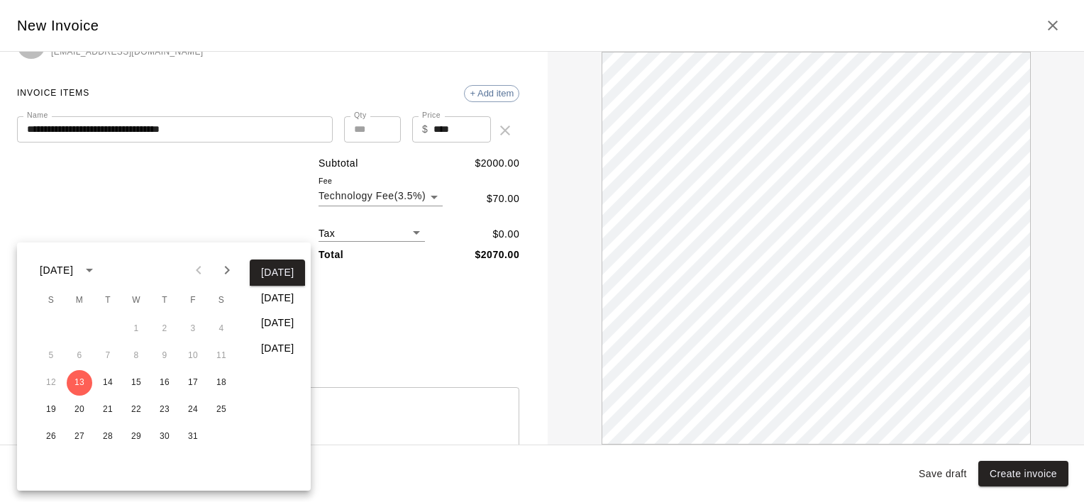
click at [227, 271] on icon "Next month" at bounding box center [227, 270] width 5 height 9
click at [226, 271] on icon "Next month" at bounding box center [227, 270] width 17 height 17
click at [72, 328] on button "1" at bounding box center [80, 330] width 26 height 26
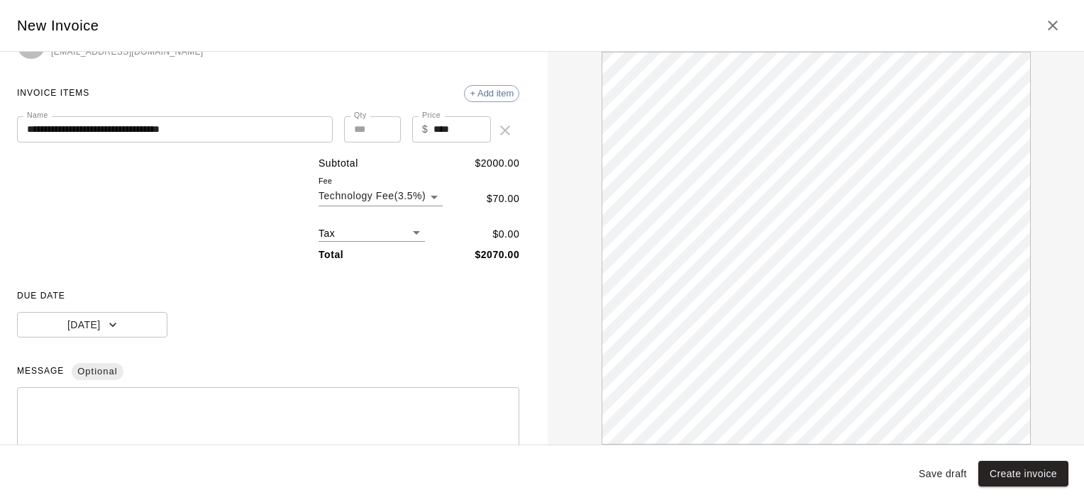
scroll to position [0, 0]
click at [253, 409] on textarea at bounding box center [268, 435] width 483 height 71
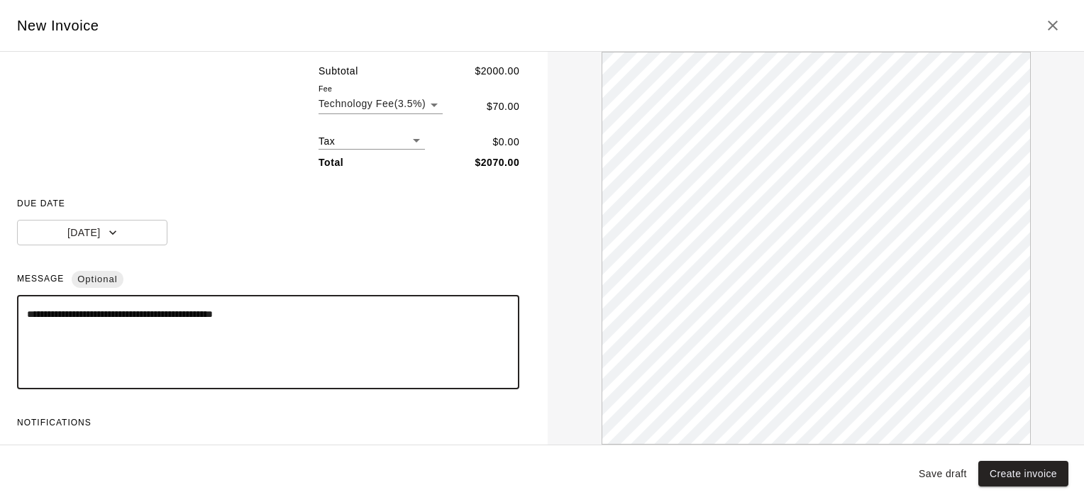
scroll to position [197, 0]
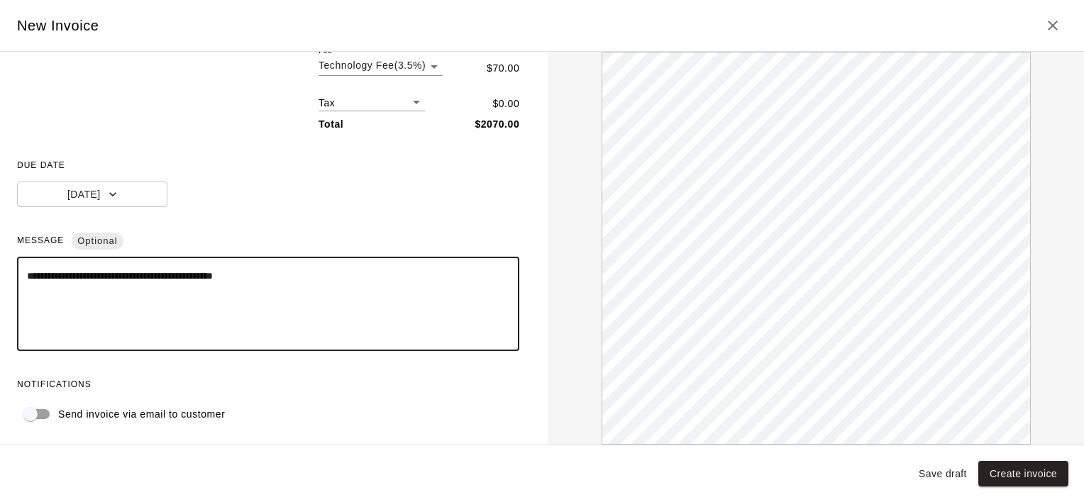
type textarea "**********"
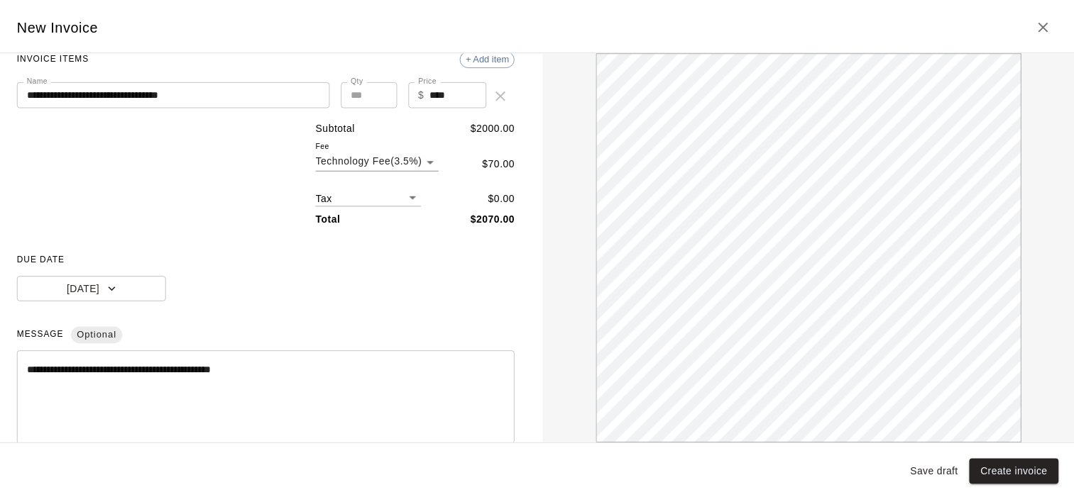
scroll to position [104, 0]
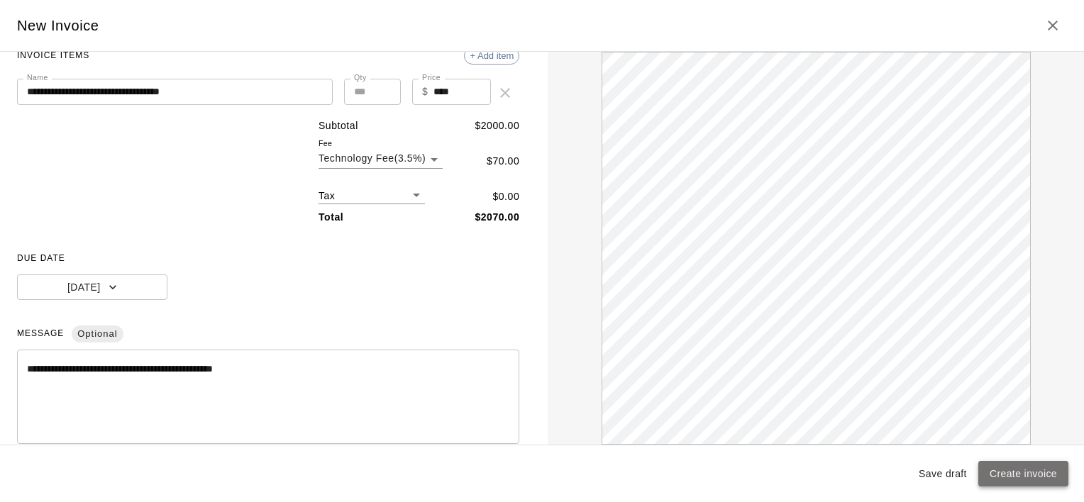
click at [1009, 474] on button "Create invoice" at bounding box center [1024, 474] width 90 height 26
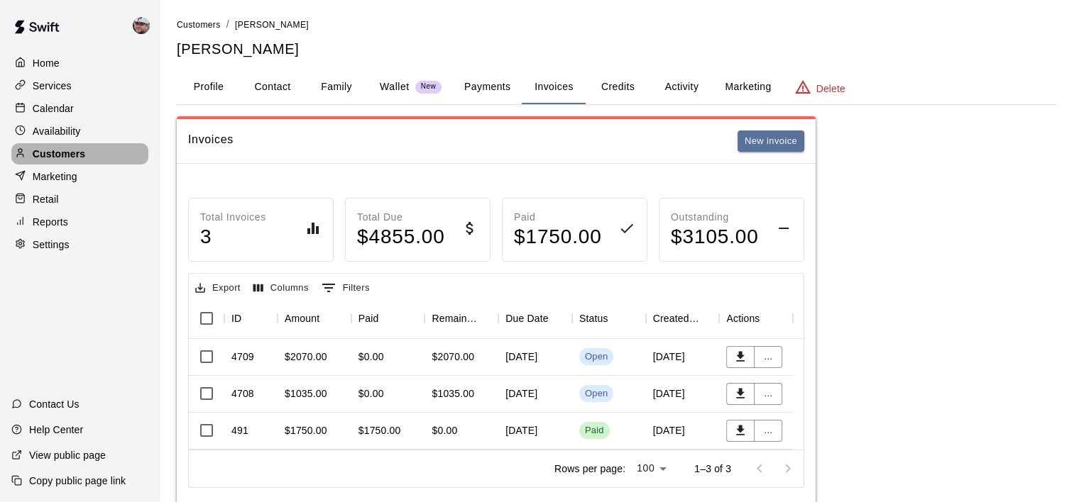
click at [61, 156] on p "Customers" at bounding box center [59, 154] width 53 height 14
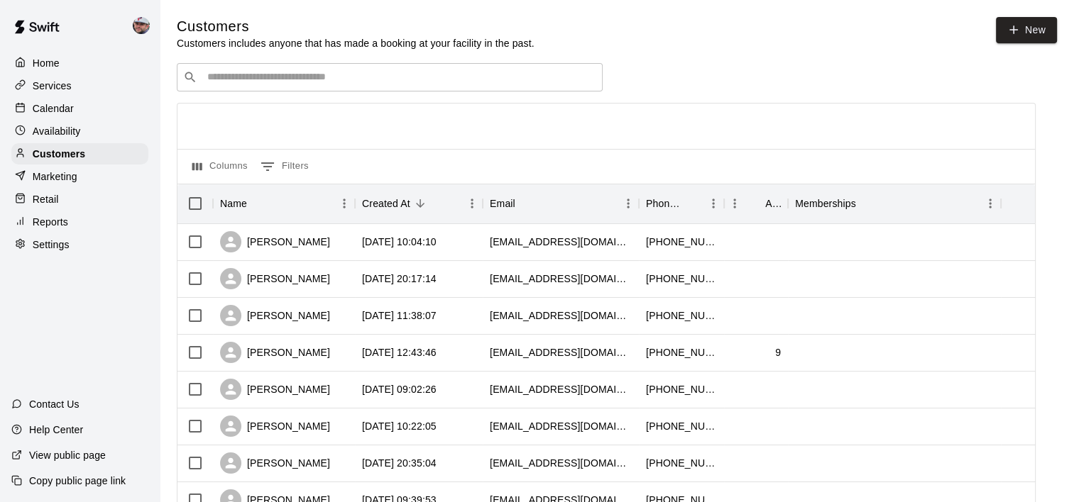
click at [292, 82] on input "Search customers by name or email" at bounding box center [399, 77] width 393 height 14
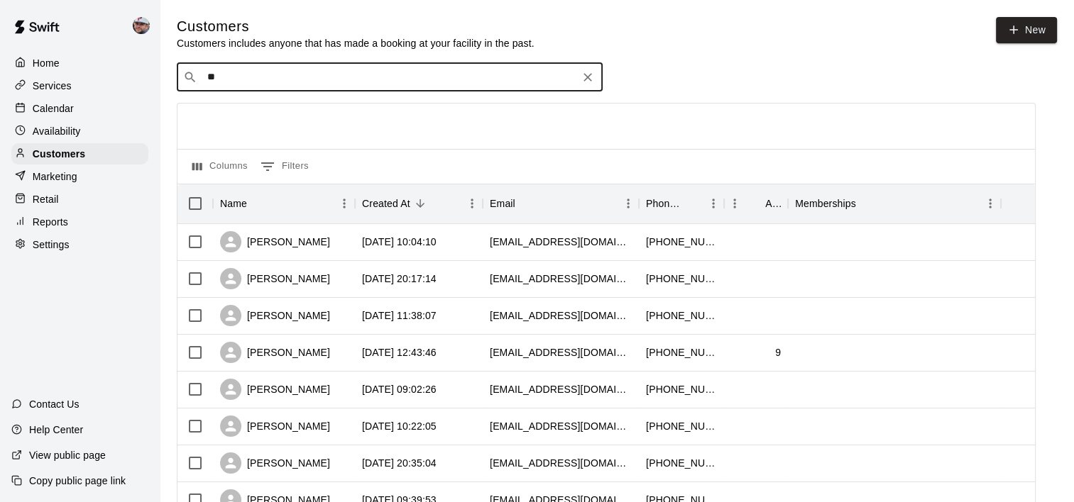
type input "***"
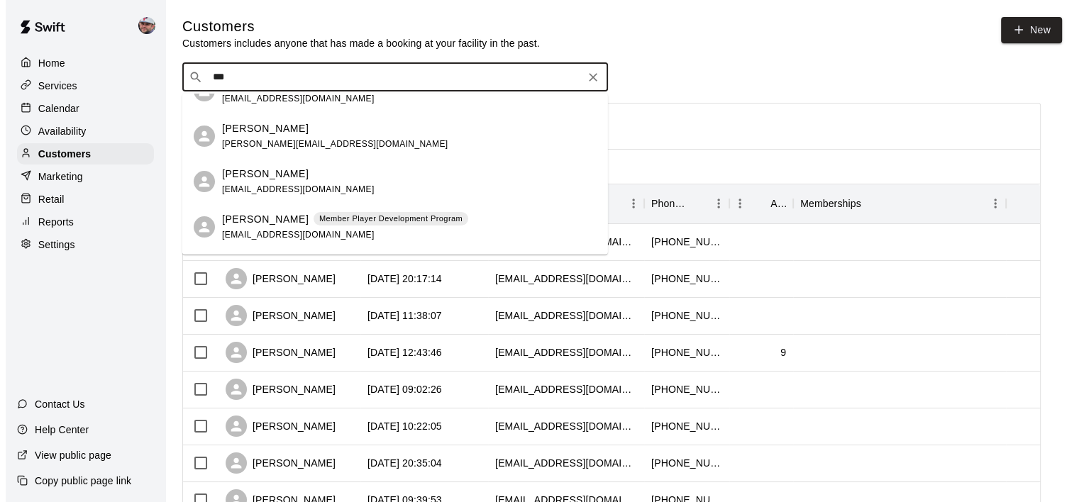
scroll to position [298, 0]
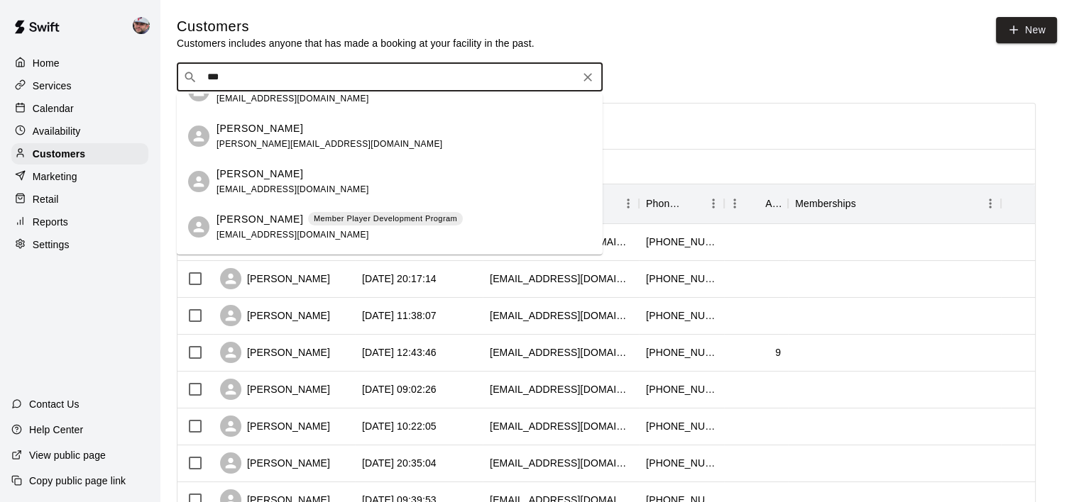
click at [257, 185] on span "cannizzarop1983@gmail.com" at bounding box center [292, 190] width 153 height 10
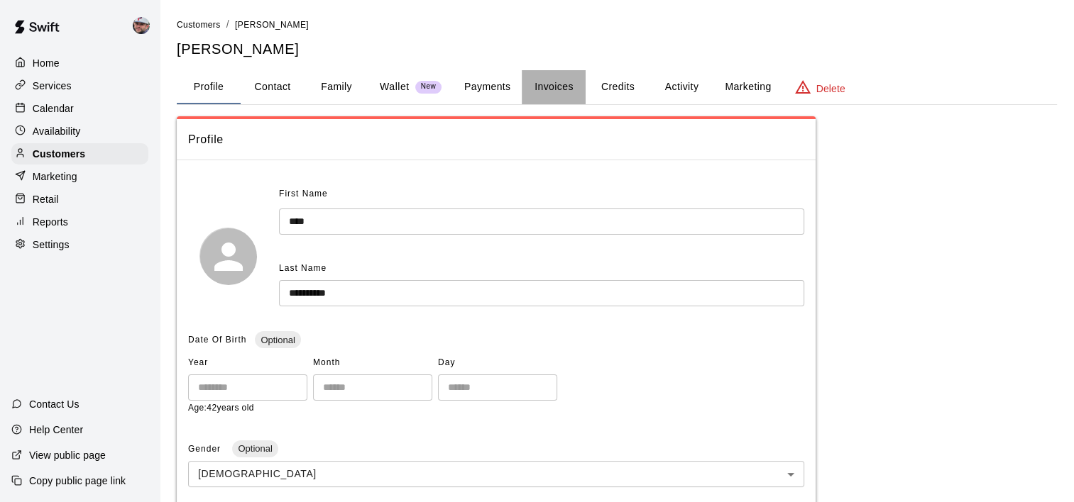
click at [571, 97] on button "Invoices" at bounding box center [554, 87] width 64 height 34
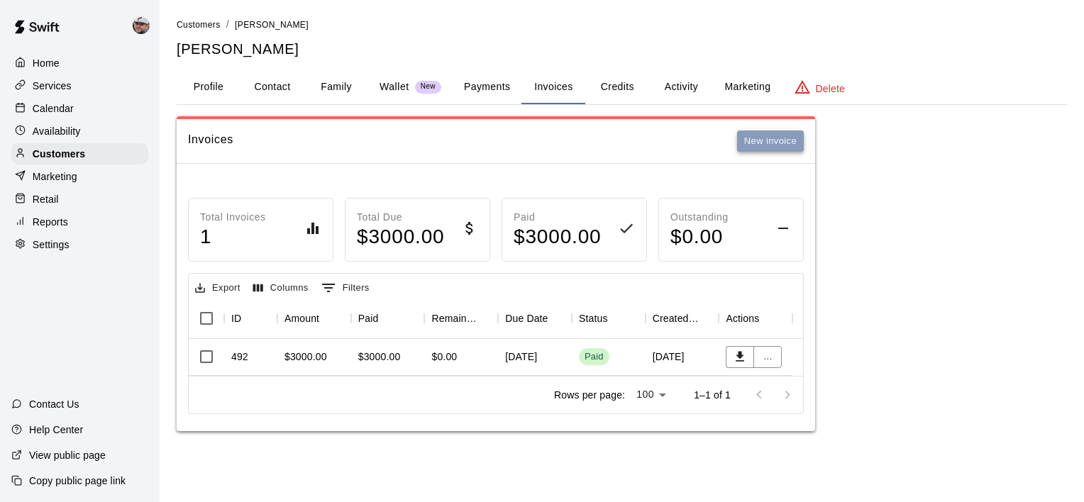
click at [757, 146] on button "New invoice" at bounding box center [770, 142] width 67 height 22
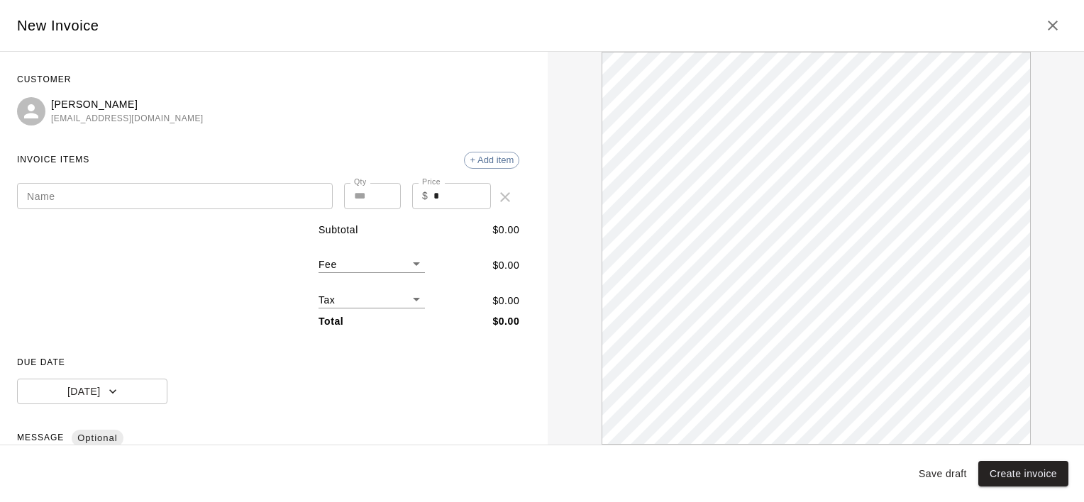
click at [140, 192] on input "Name" at bounding box center [175, 196] width 316 height 26
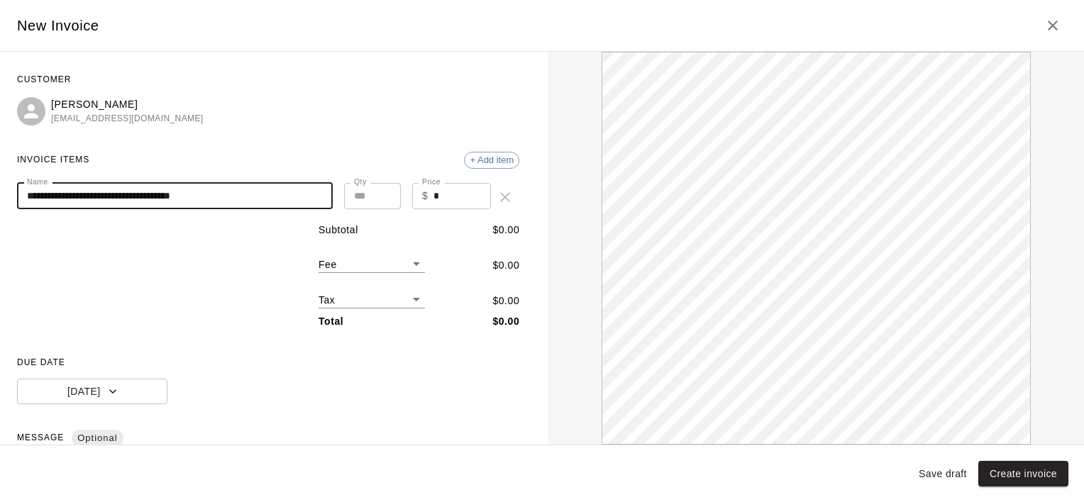
type input "**********"
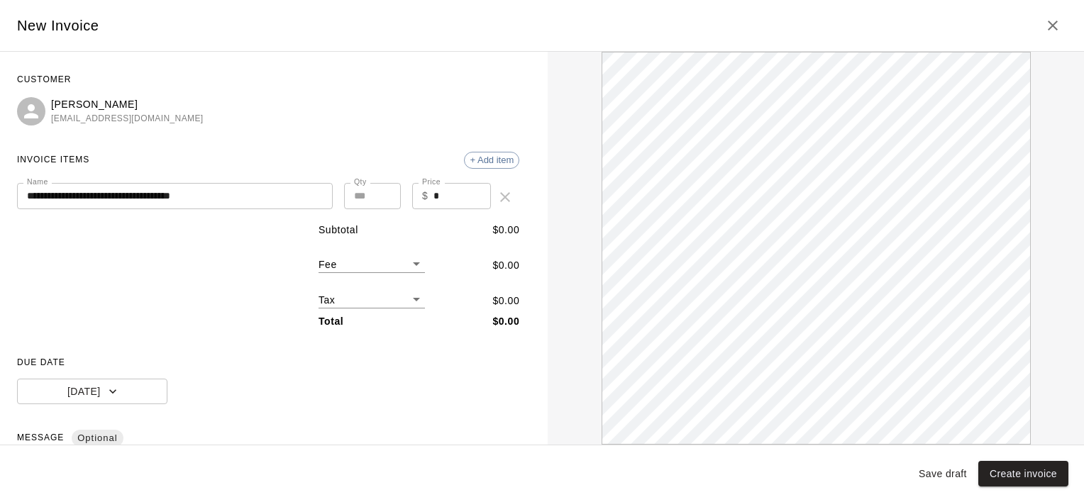
click at [422, 190] on div "$ * Price" at bounding box center [451, 196] width 79 height 26
type input "****"
click at [378, 258] on body "**********" at bounding box center [542, 230] width 1084 height 460
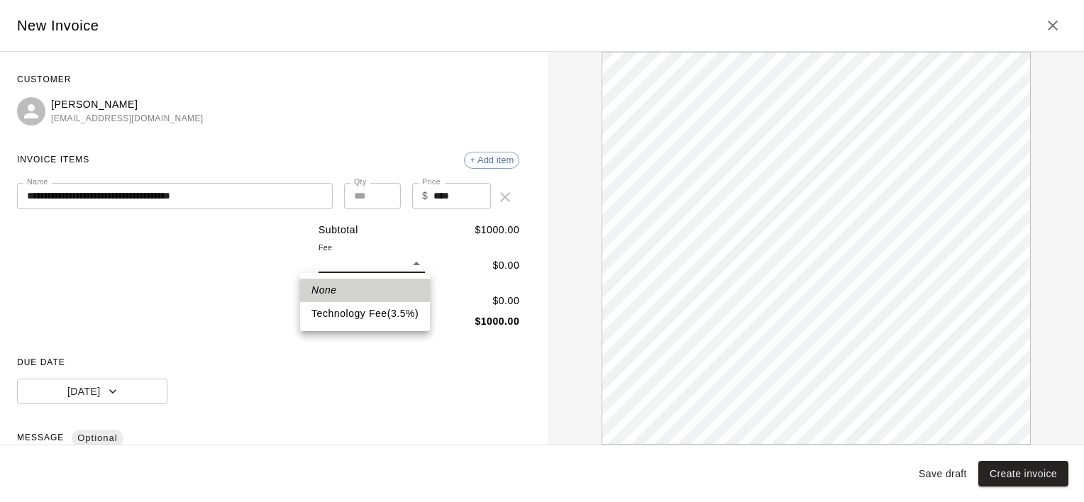
click at [386, 315] on li "Technology Fee ( 3.5 % )" at bounding box center [365, 313] width 130 height 23
type input "*"
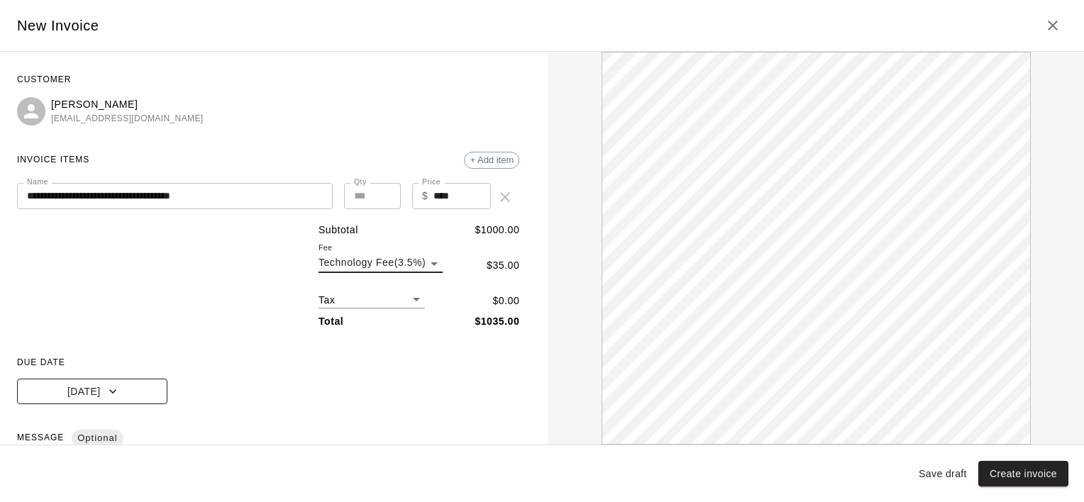
click at [130, 386] on button "[DATE]" at bounding box center [92, 392] width 150 height 26
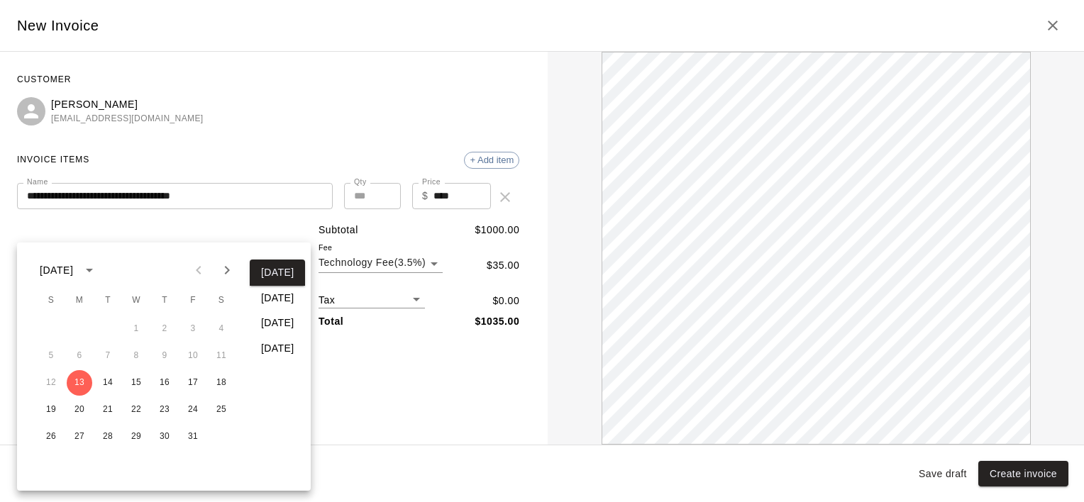
click at [304, 328] on button "In 14 days" at bounding box center [277, 323] width 55 height 26
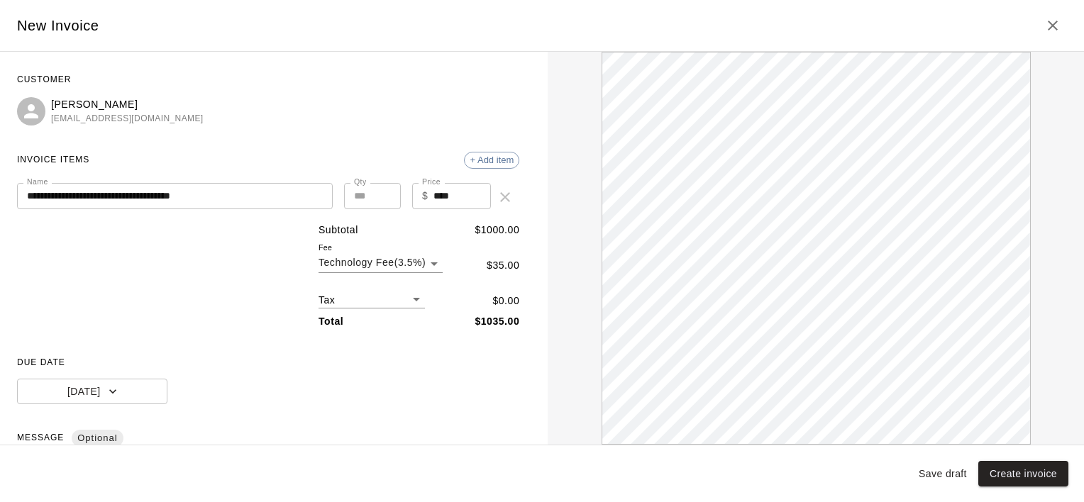
scroll to position [67, 0]
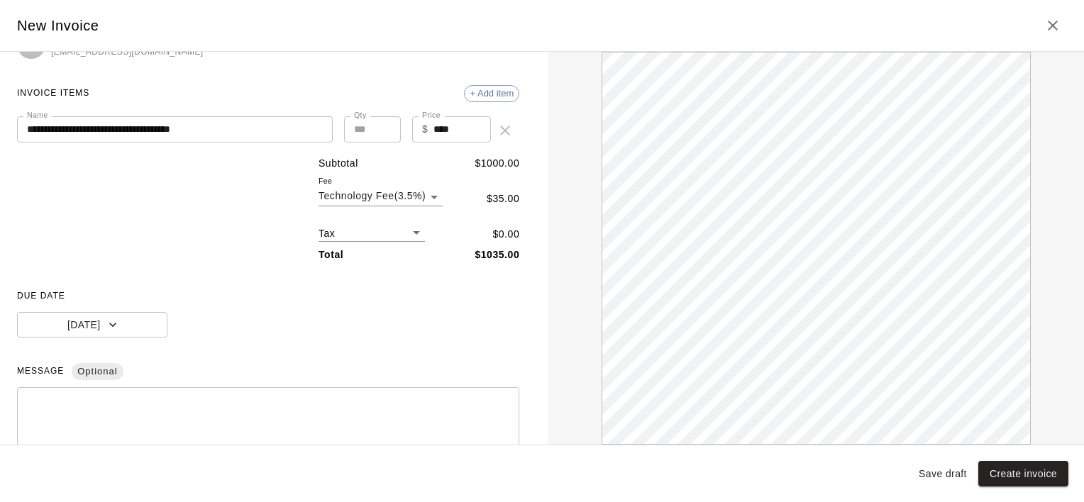
click at [239, 390] on div "* ​" at bounding box center [268, 435] width 502 height 94
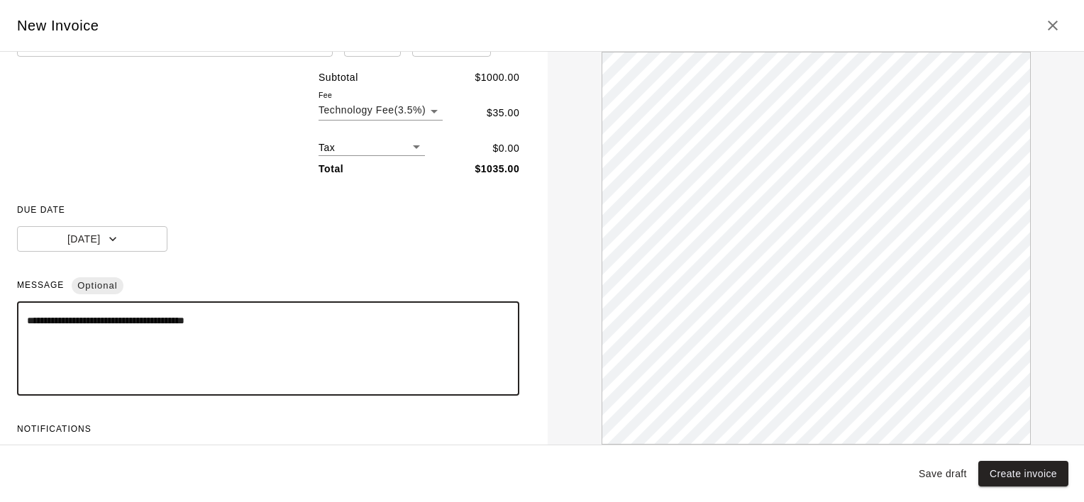
scroll to position [197, 0]
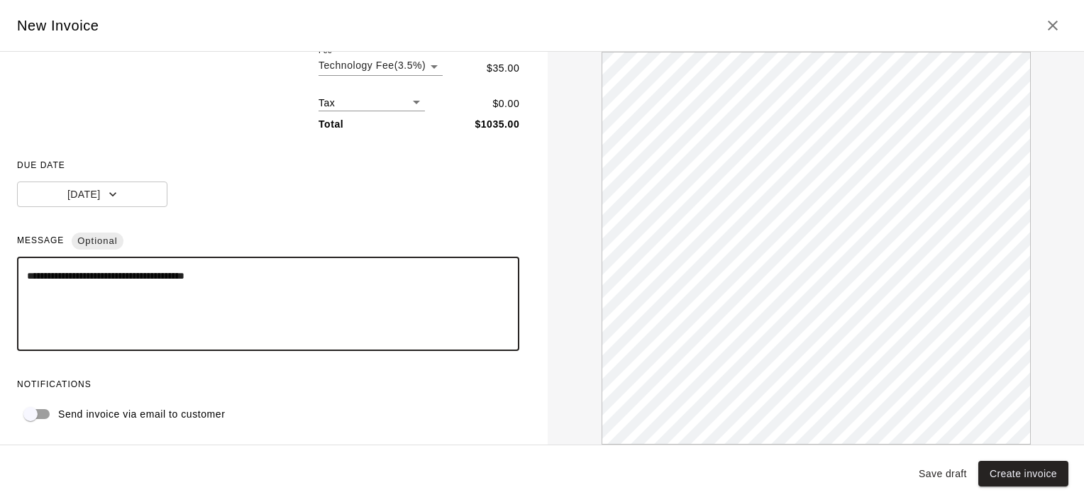
type textarea "**********"
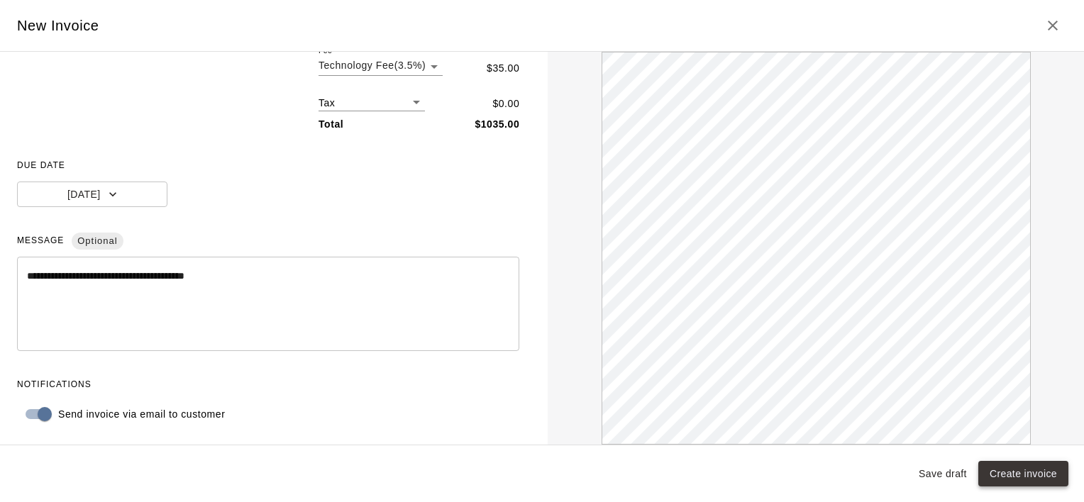
click at [1017, 465] on button "Create invoice" at bounding box center [1024, 474] width 90 height 26
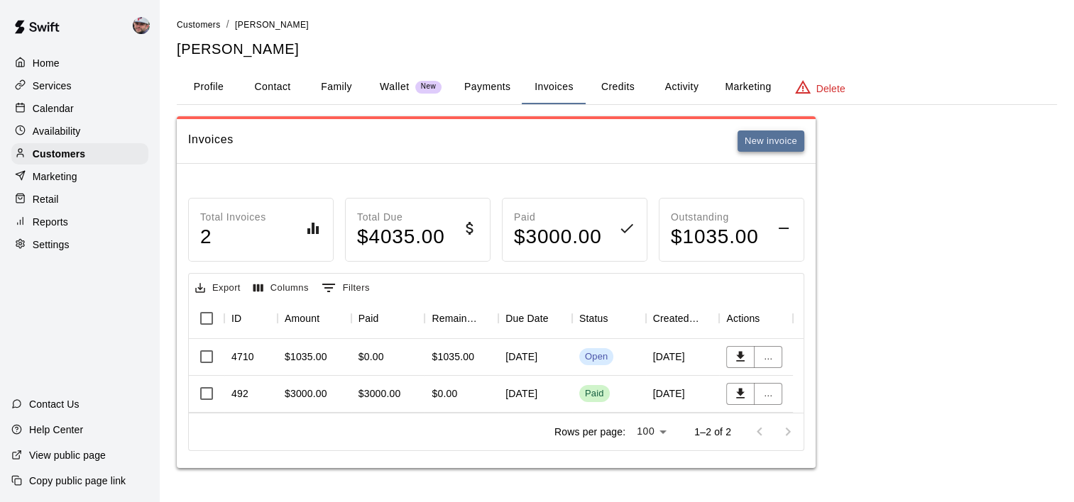
click at [770, 142] on button "New invoice" at bounding box center [770, 142] width 67 height 22
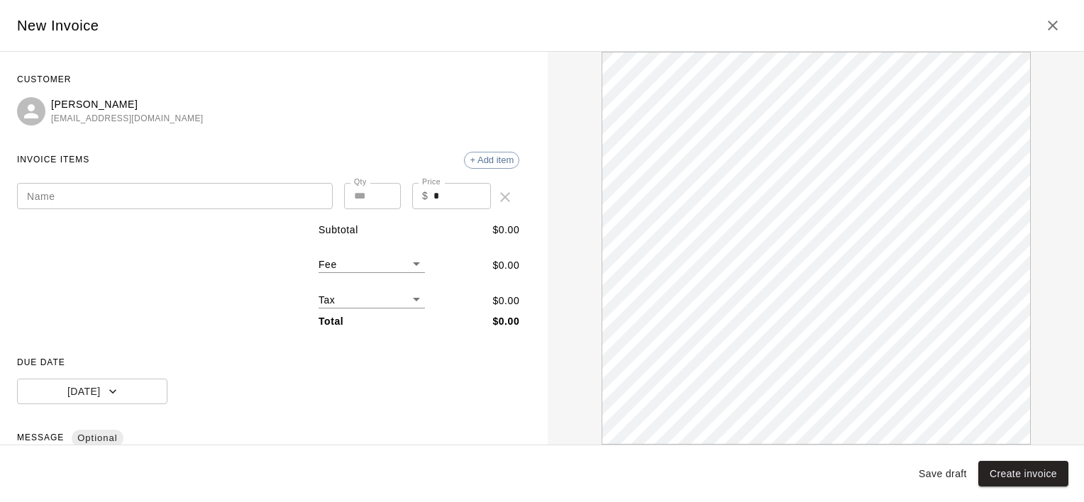
scroll to position [0, 0]
click at [186, 192] on input "Name" at bounding box center [175, 196] width 316 height 26
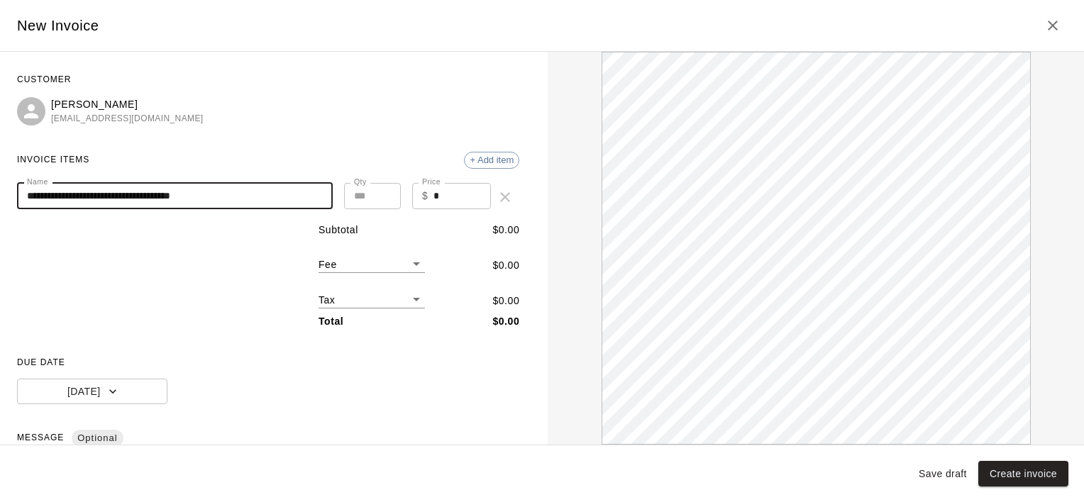
type input "**********"
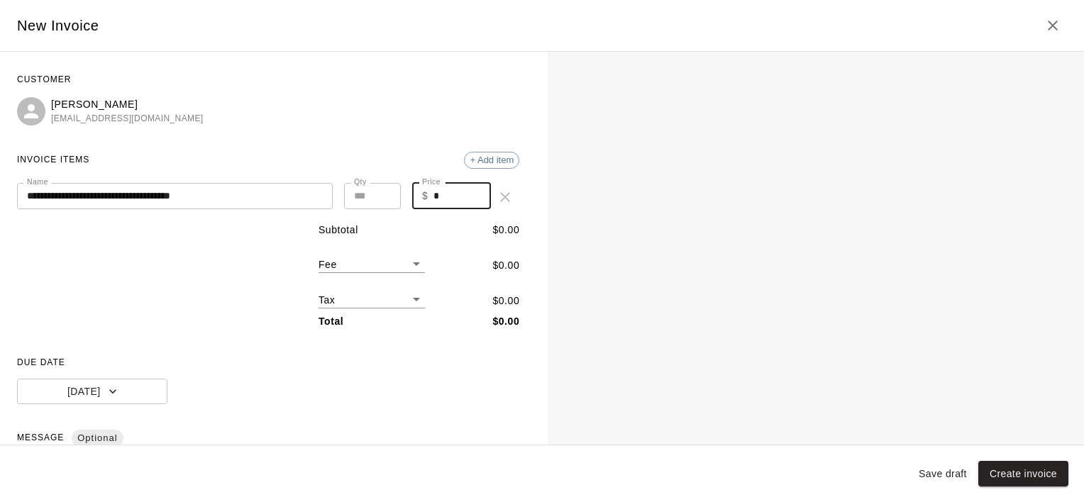
click at [463, 202] on input "*" at bounding box center [462, 196] width 57 height 26
type input "****"
click at [401, 274] on div "Subtotal $ 2000.00 Fee ​ $ 0.00 Tax ​ $ 0.00 Total $ 2000.00" at bounding box center [419, 276] width 201 height 106
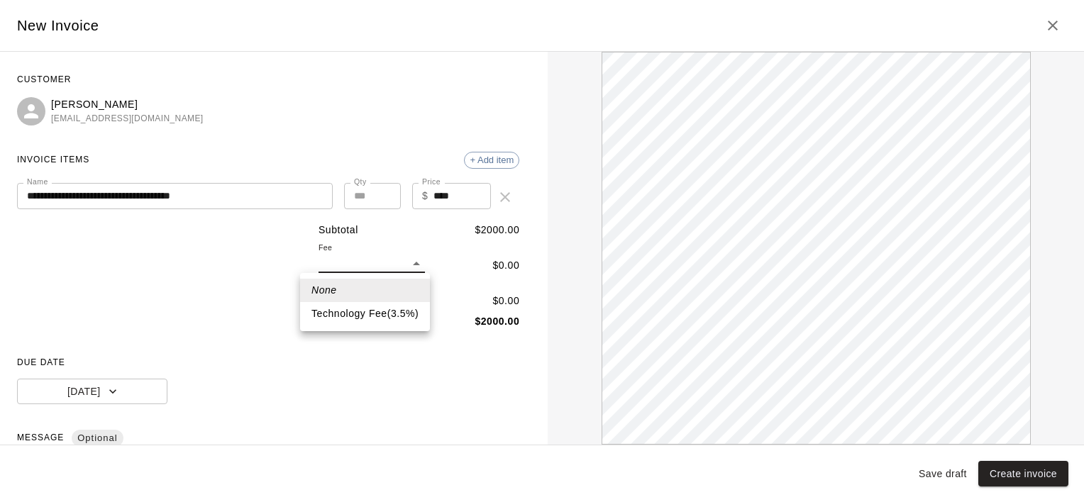
click at [403, 268] on body "**********" at bounding box center [542, 248] width 1084 height 497
click at [377, 304] on li "Technology Fee ( 3.5 % )" at bounding box center [365, 313] width 130 height 23
type input "*"
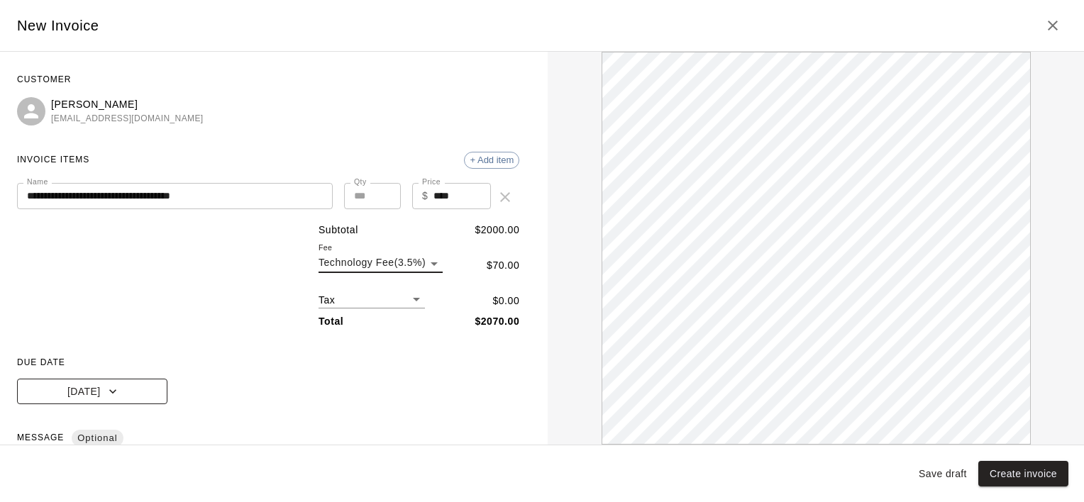
click at [106, 387] on icon "button" at bounding box center [113, 392] width 14 height 14
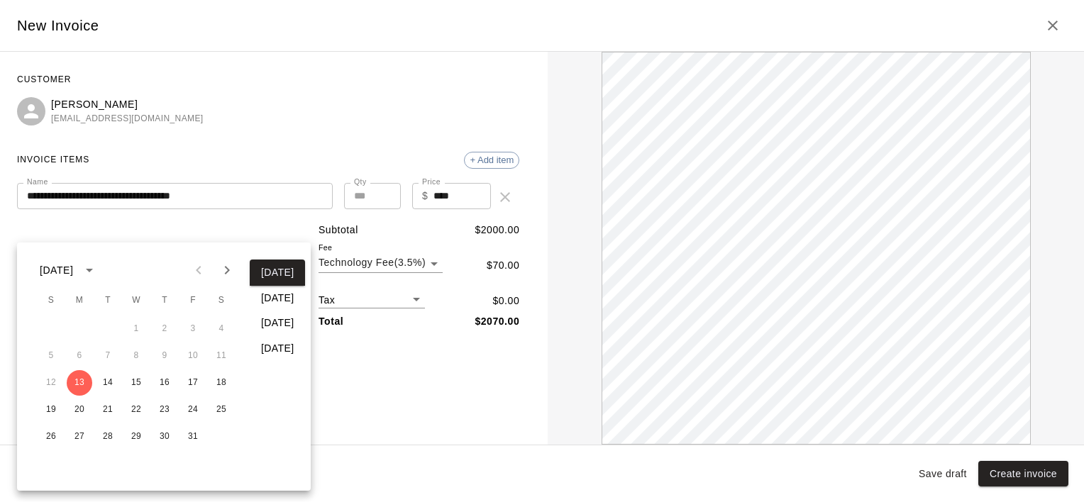
click at [219, 263] on icon "Next month" at bounding box center [227, 270] width 17 height 17
click at [74, 326] on button "1" at bounding box center [80, 330] width 26 height 26
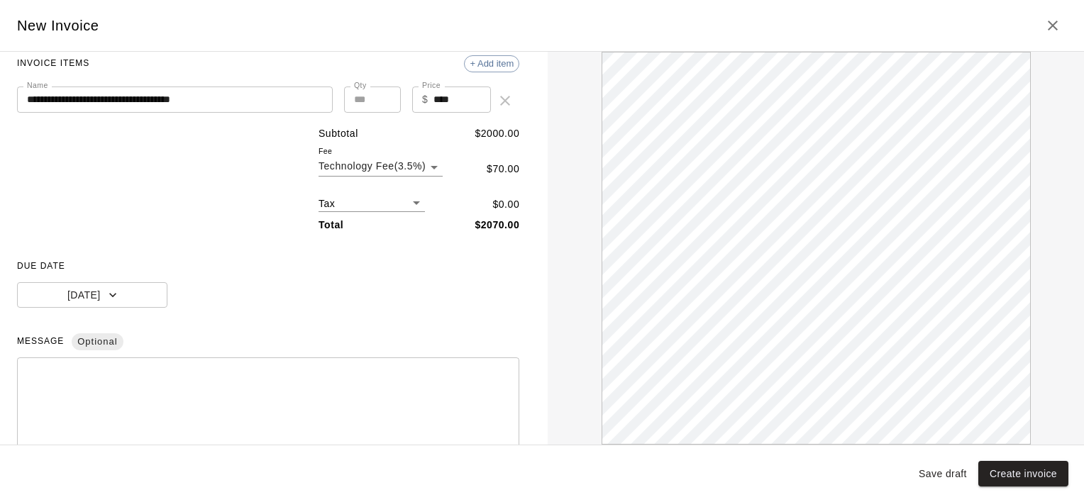
scroll to position [99, 0]
click at [287, 342] on span "MESSAGE Optional" at bounding box center [268, 339] width 502 height 23
click at [256, 364] on div "* ​" at bounding box center [268, 402] width 502 height 94
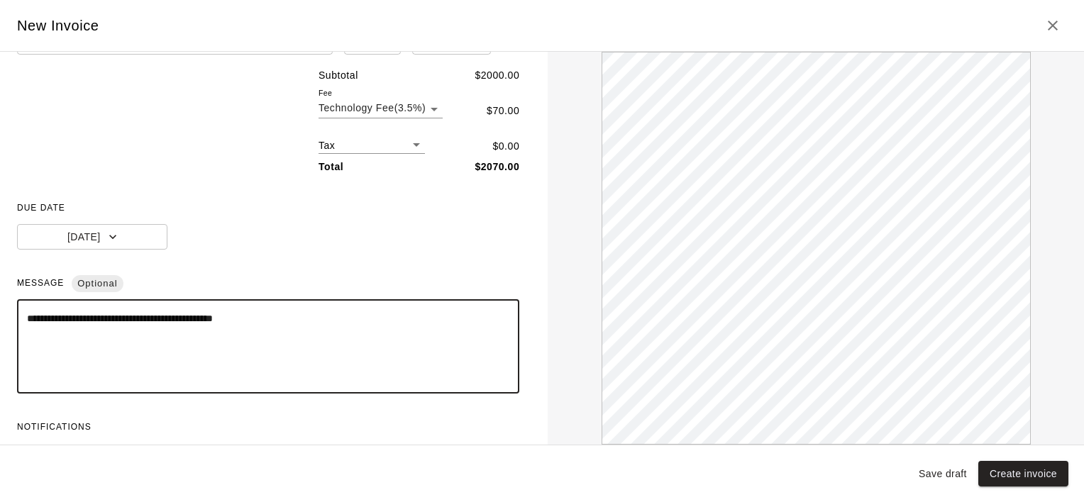
scroll to position [197, 0]
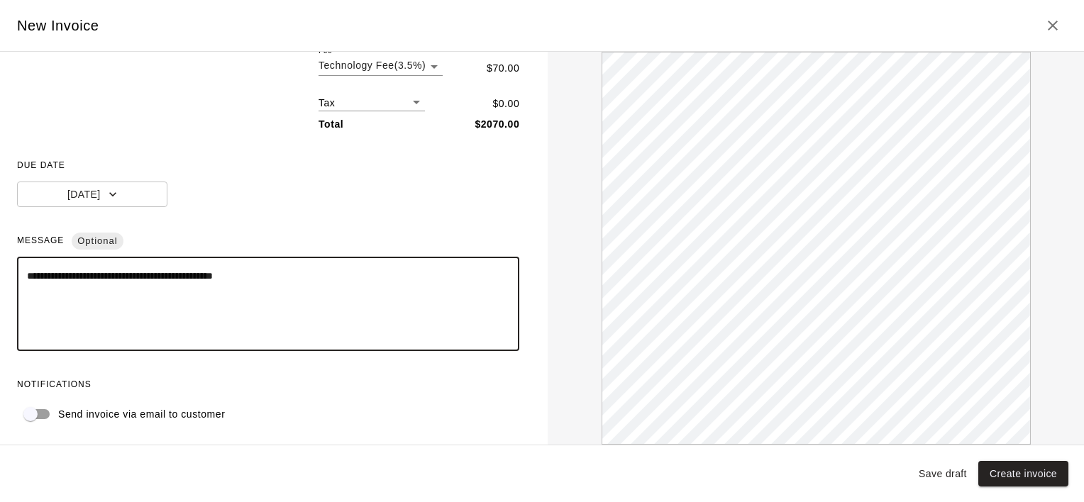
type textarea "**********"
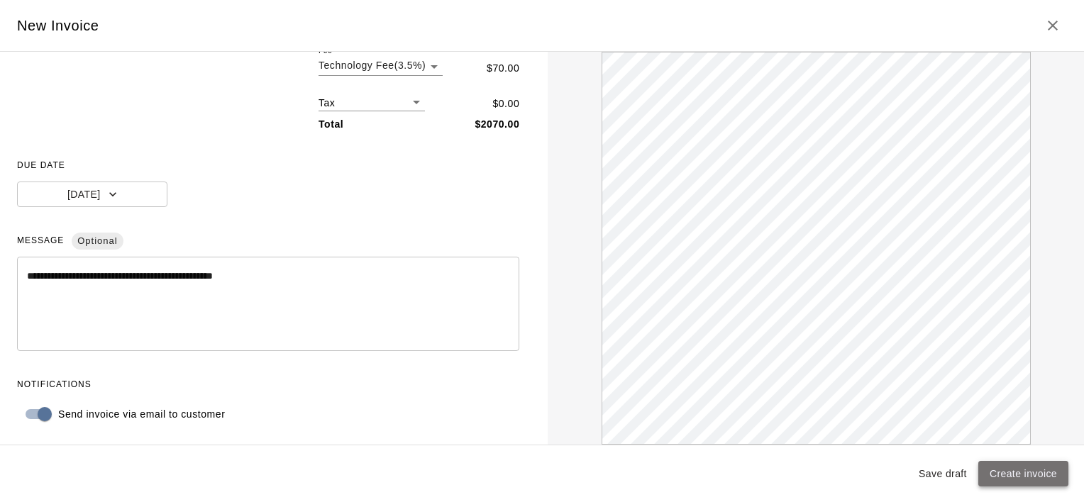
click at [1014, 471] on button "Create invoice" at bounding box center [1024, 474] width 90 height 26
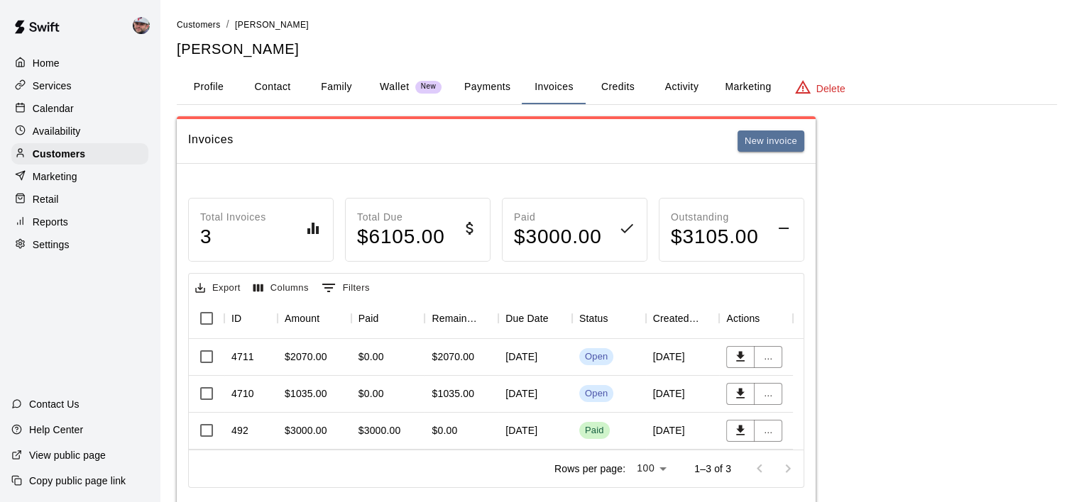
click at [737, 131] on button "New invoice" at bounding box center [770, 142] width 67 height 22
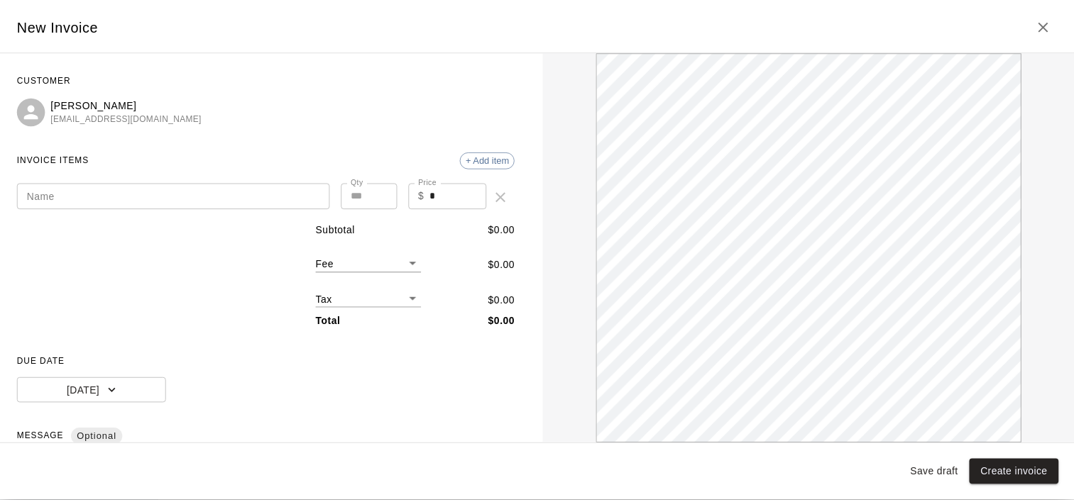
scroll to position [0, 0]
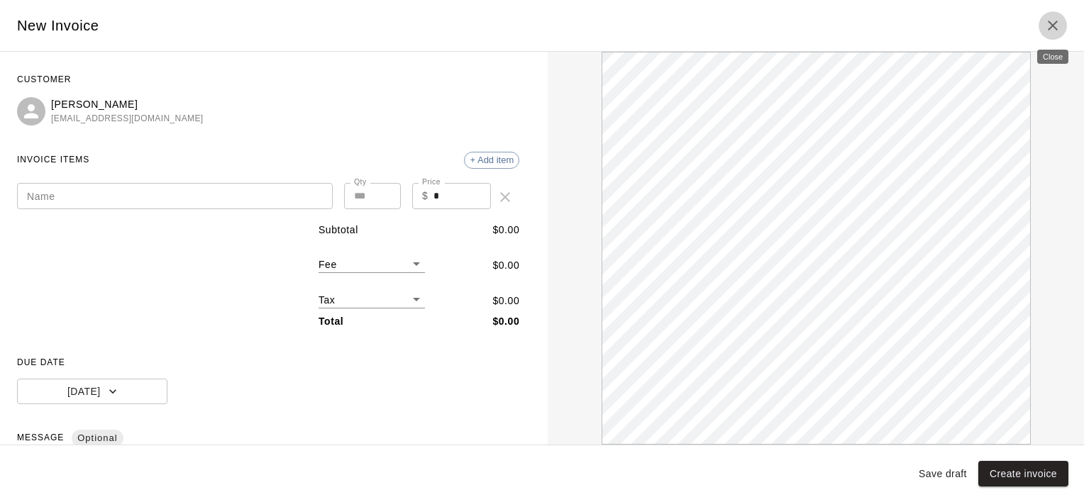
click at [1055, 28] on icon "Close" at bounding box center [1053, 26] width 10 height 10
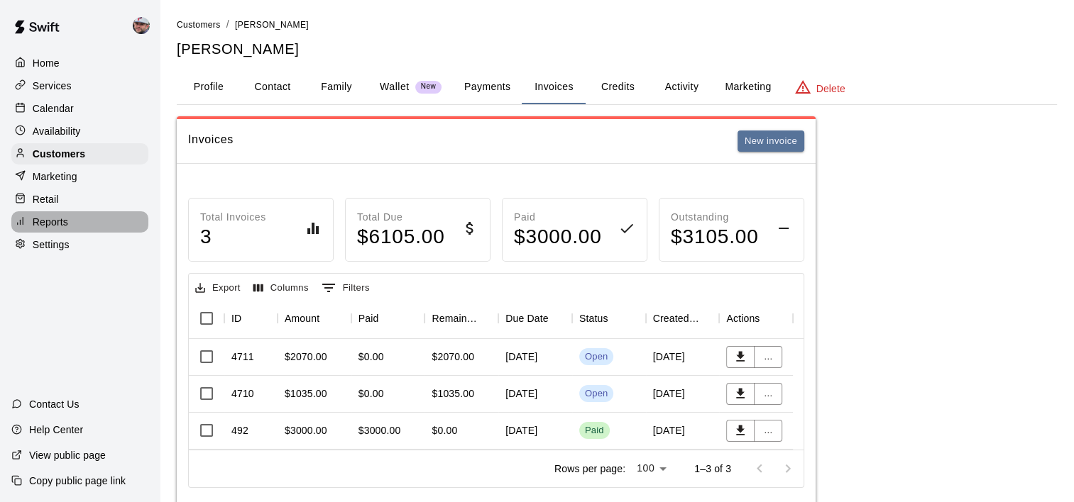
click at [65, 233] on div "Reports" at bounding box center [79, 221] width 137 height 21
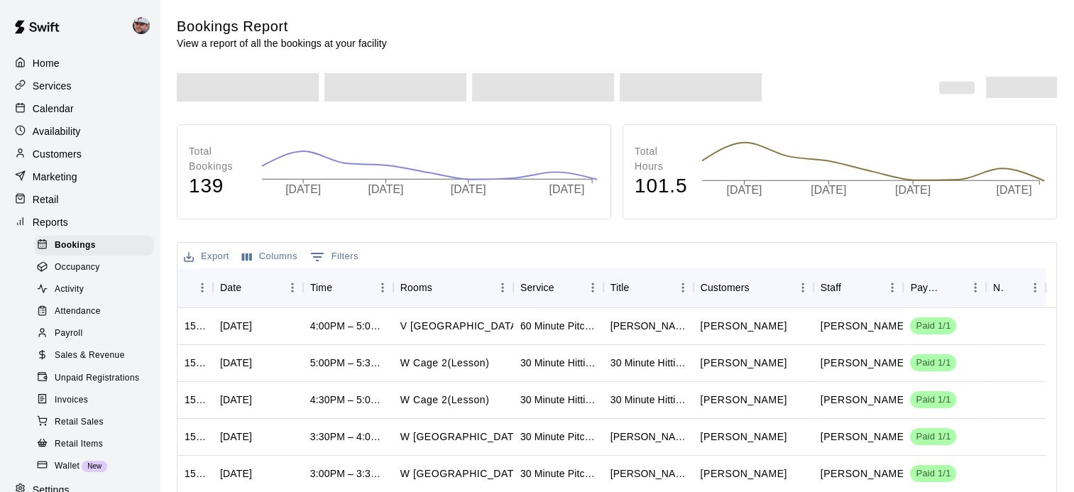
click at [79, 363] on span "Sales & Revenue" at bounding box center [90, 355] width 70 height 14
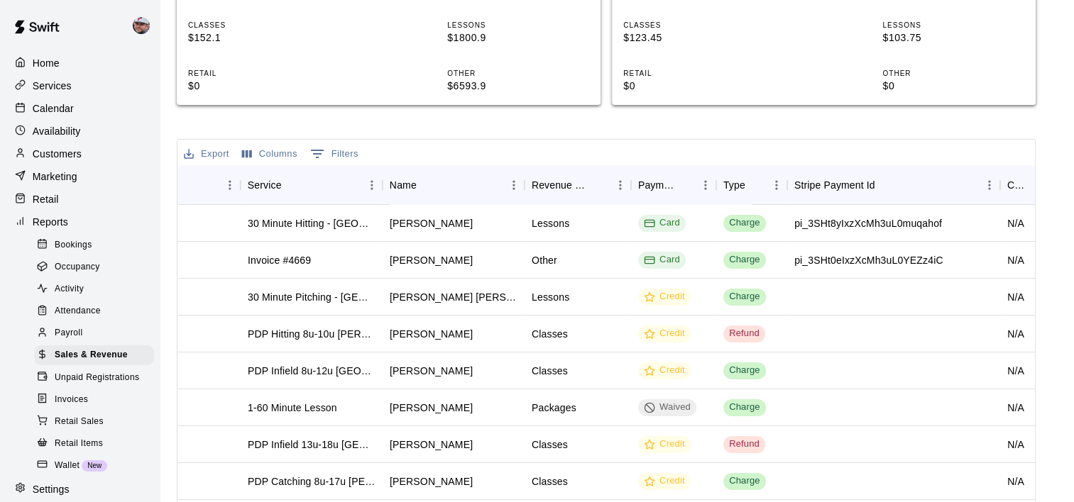
scroll to position [419, 0]
